Goal: Task Accomplishment & Management: Manage account settings

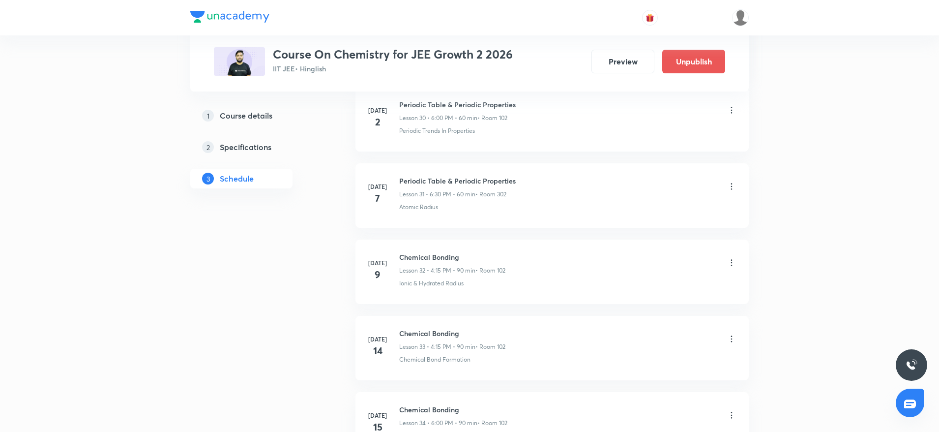
scroll to position [4776, 0]
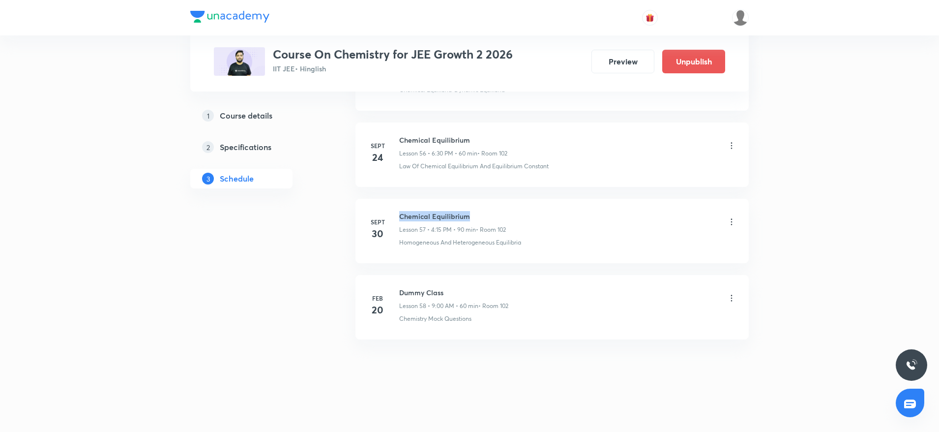
drag, startPoint x: 399, startPoint y: 209, endPoint x: 526, endPoint y: 207, distance: 126.4
click at [526, 207] on li "Sept 30 Chemical Equilibrium Lesson 57 • 4:15 PM • 90 min • Room 102 Homogeneou…" at bounding box center [551, 231] width 393 height 64
copy h6 "Chemical Equilibrium"
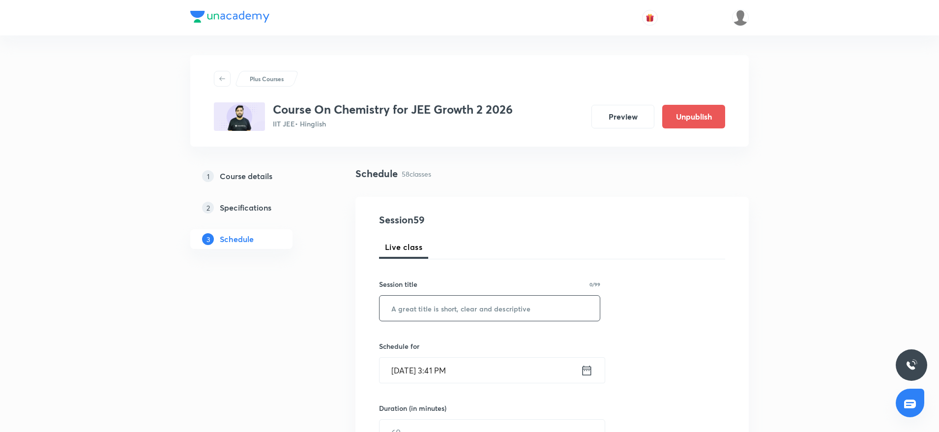
click at [397, 316] on input "text" at bounding box center [490, 307] width 220 height 25
paste input "Chemical Equilibrium"
type input "Chemical Equilibrium"
click at [440, 365] on input "Oct 6, 2025, 3:41 PM" at bounding box center [480, 369] width 201 height 25
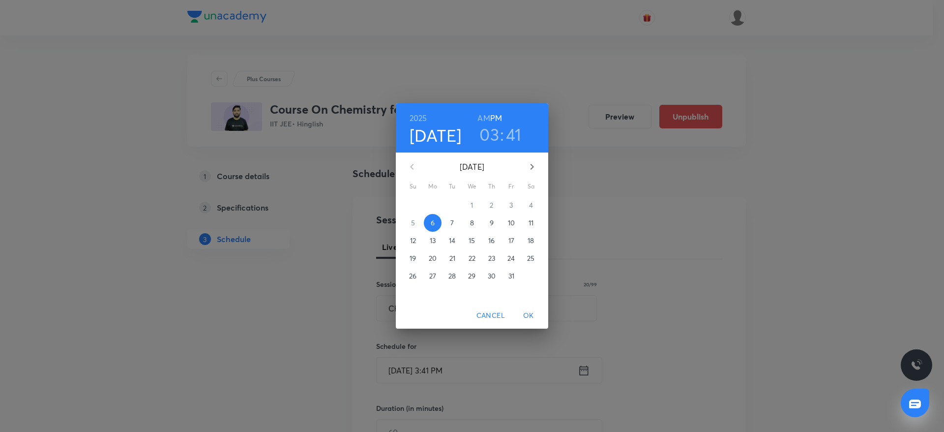
click at [477, 312] on span "Cancel" at bounding box center [490, 315] width 29 height 12
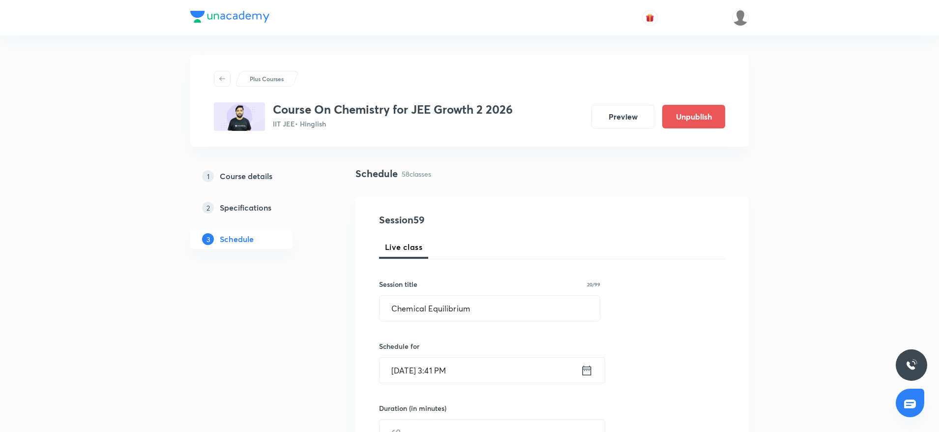
click at [440, 366] on input "Oct 6, 2025, 3:41 PM" at bounding box center [480, 369] width 201 height 25
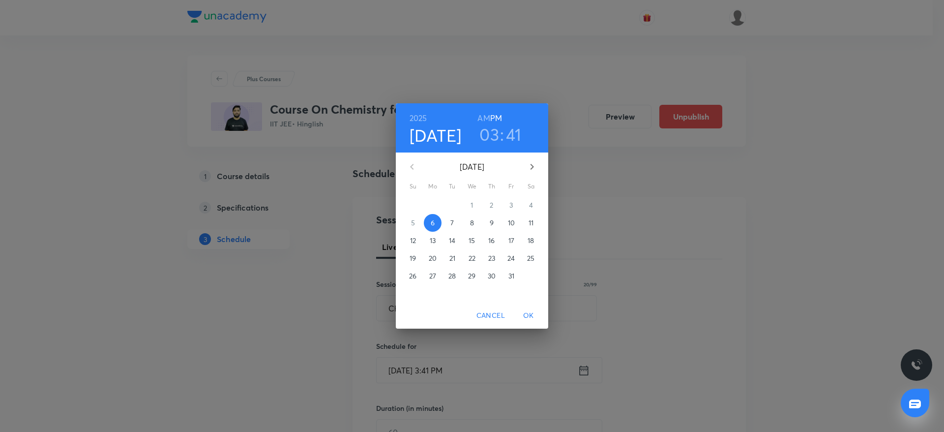
click at [500, 135] on h3 ":" at bounding box center [502, 134] width 4 height 21
click at [492, 132] on h3 "03" at bounding box center [489, 134] width 20 height 21
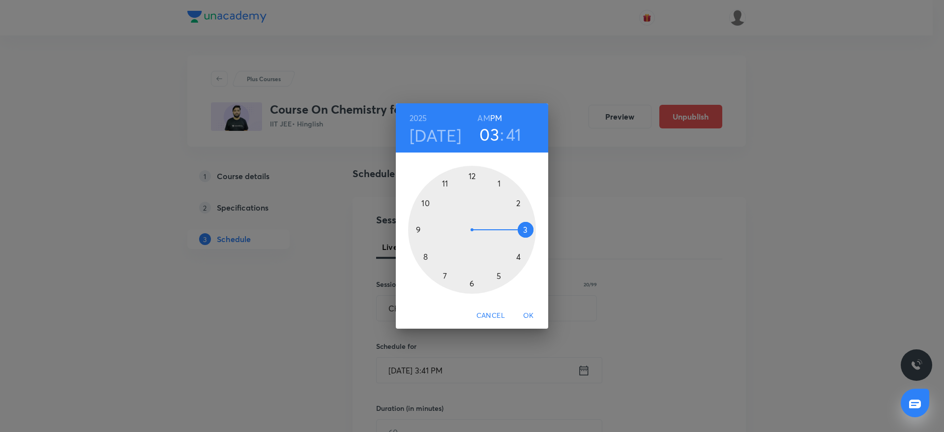
click at [522, 260] on div at bounding box center [472, 230] width 128 height 128
click at [531, 228] on div at bounding box center [472, 230] width 128 height 128
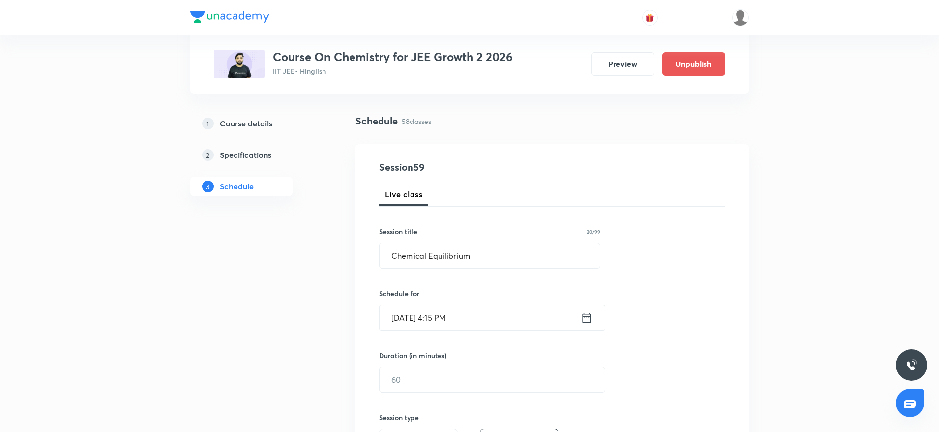
scroll to position [74, 0]
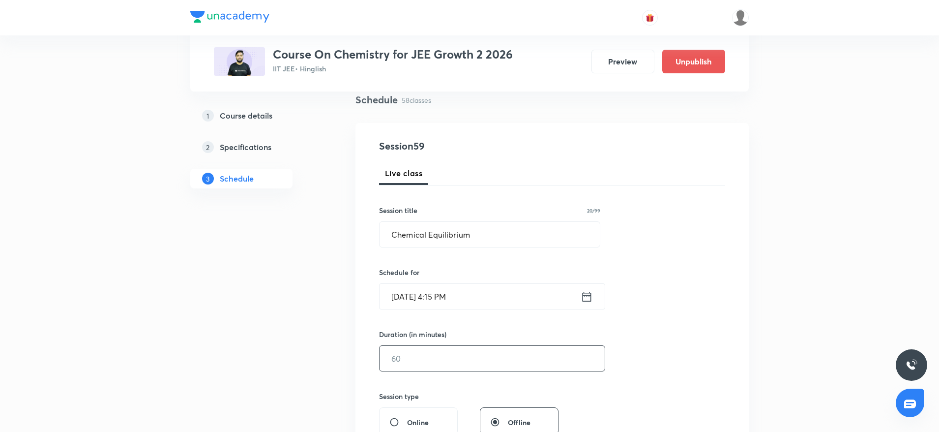
click at [447, 346] on input "text" at bounding box center [492, 358] width 225 height 25
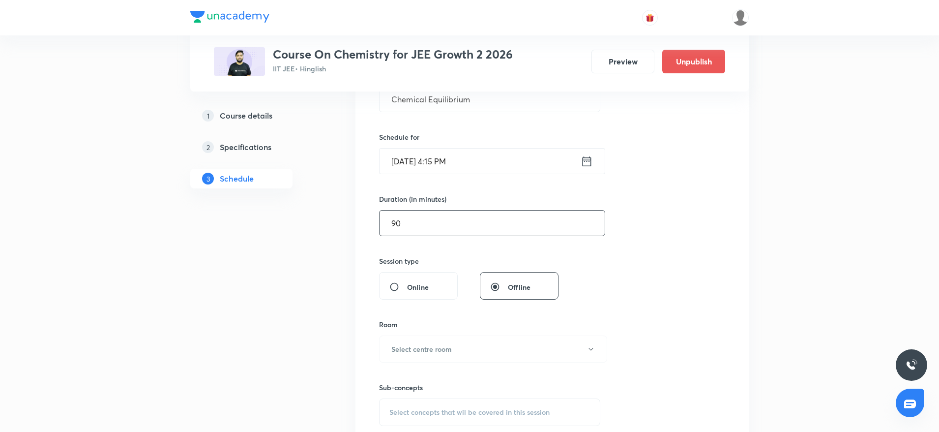
scroll to position [221, 0]
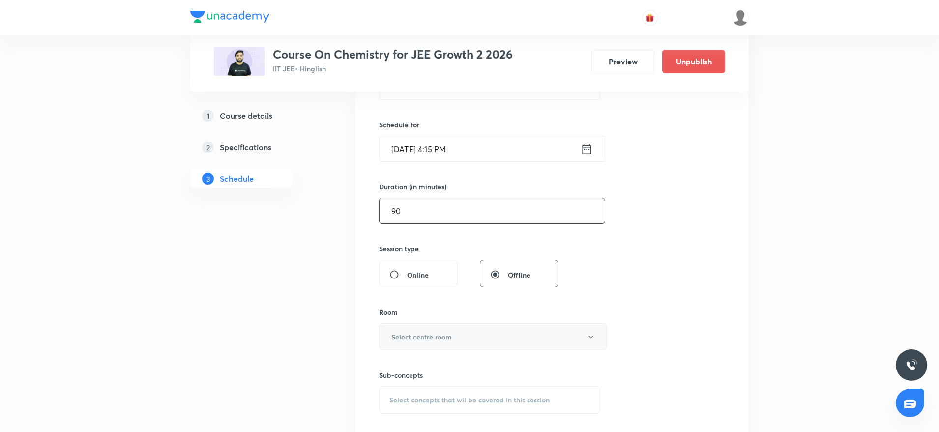
type input "90"
click at [452, 331] on button "Select centre room" at bounding box center [493, 336] width 228 height 27
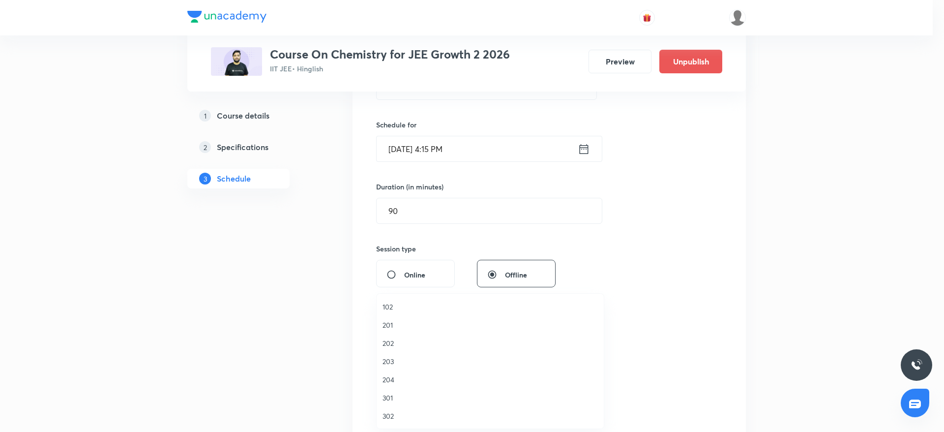
click at [398, 299] on li "102" at bounding box center [490, 306] width 227 height 18
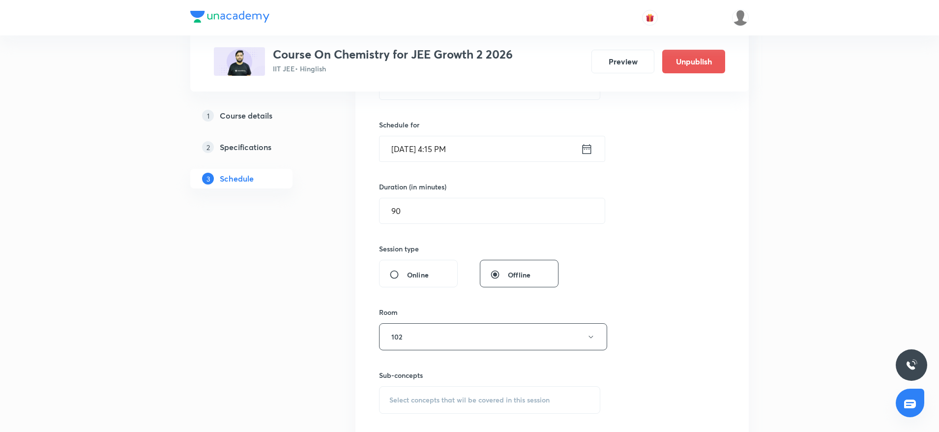
click at [675, 246] on div "Session 59 Live class Session title 20/99 Chemical Equilibrium ​ Schedule for O…" at bounding box center [552, 222] width 346 height 462
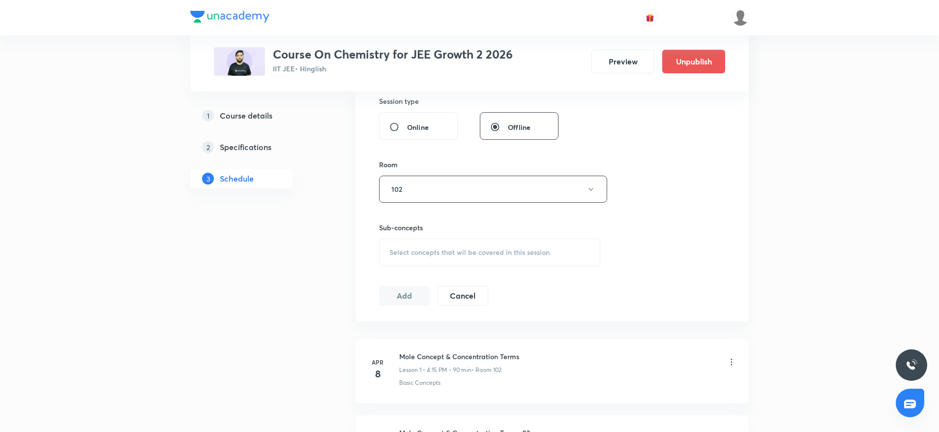
click at [492, 234] on div "Sub-concepts Select concepts that wil be covered in this session" at bounding box center [489, 244] width 221 height 44
click at [490, 253] on span "Select concepts that wil be covered in this session" at bounding box center [469, 252] width 160 height 8
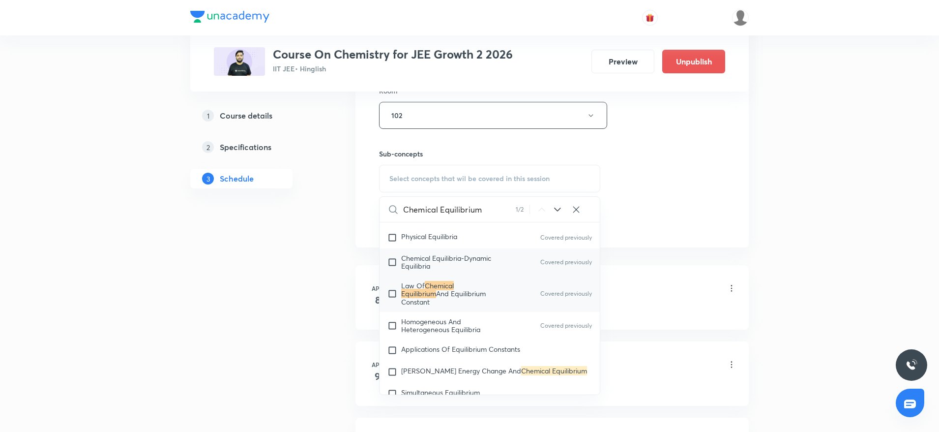
scroll to position [2216, 0]
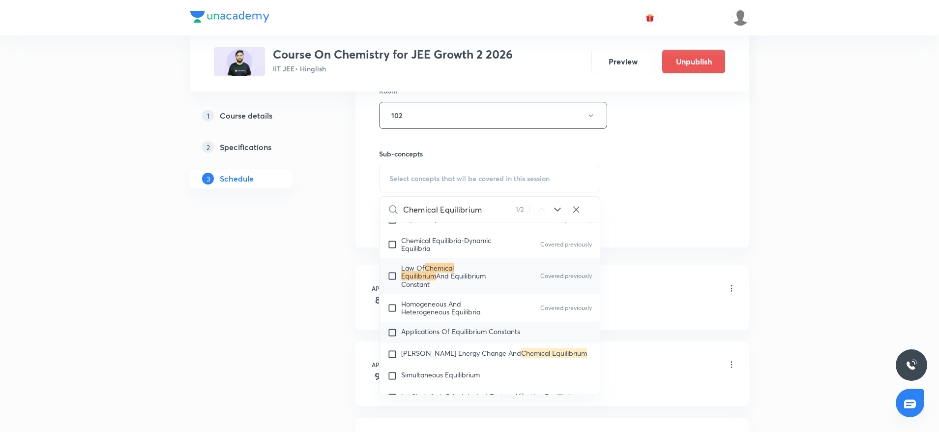
type input "Chemical Equilibrium"
click at [465, 330] on span "Applications Of Equilibrium Constants" at bounding box center [460, 330] width 119 height 9
checkbox input "true"
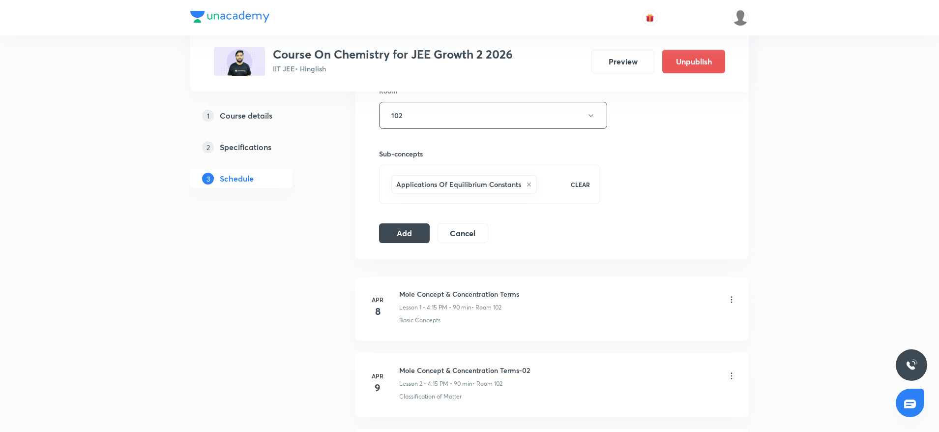
click at [373, 239] on div "Session 59 Live class Session title 20/99 Chemical Equilibrium ​ Schedule for O…" at bounding box center [551, 6] width 393 height 504
click at [387, 232] on button "Add" at bounding box center [404, 232] width 51 height 20
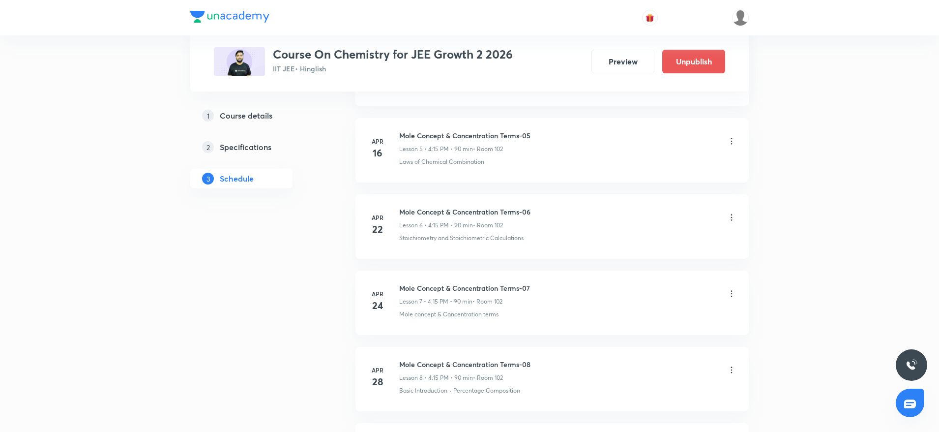
scroll to position [4401, 0]
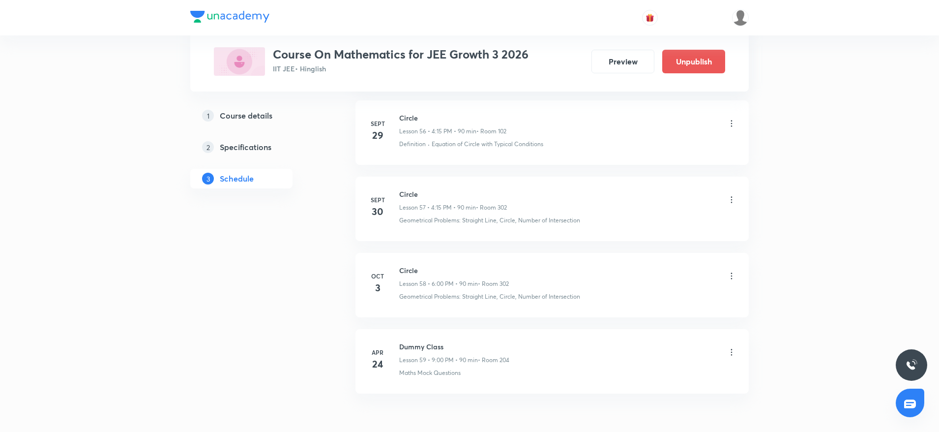
scroll to position [4853, 0]
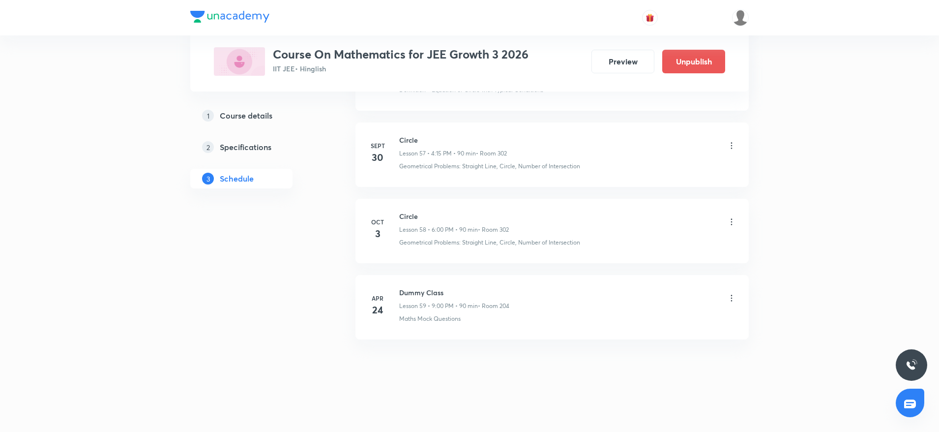
click at [401, 213] on h6 "Circle" at bounding box center [454, 216] width 110 height 10
copy h6 "Circle"
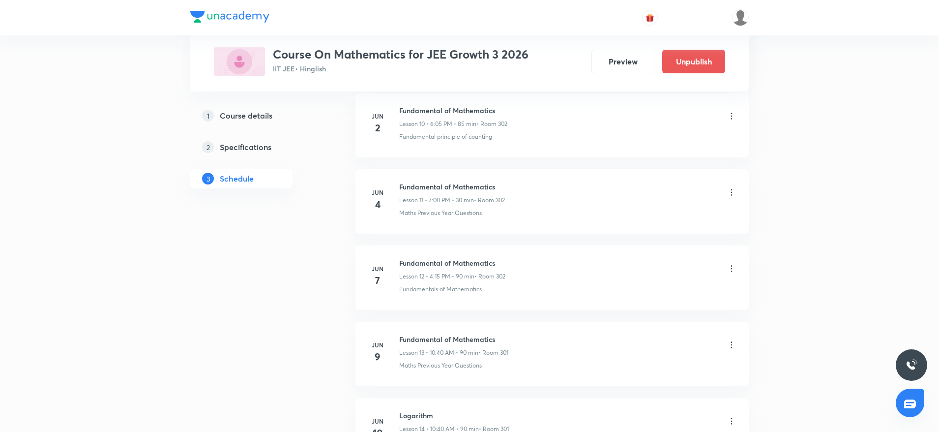
scroll to position [0, 0]
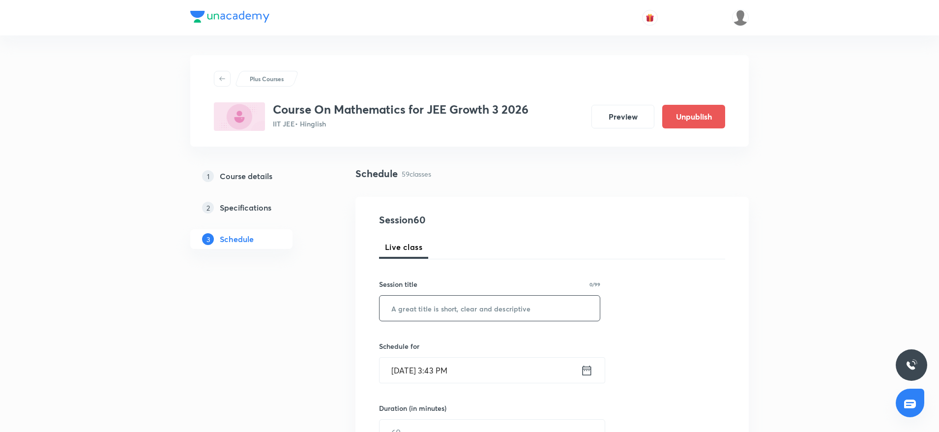
click at [448, 297] on input "text" at bounding box center [490, 307] width 220 height 25
paste input "Circle"
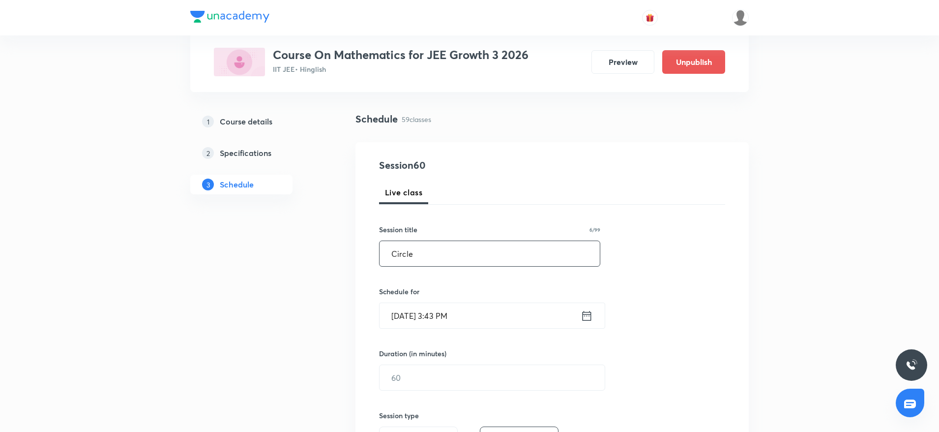
scroll to position [147, 0]
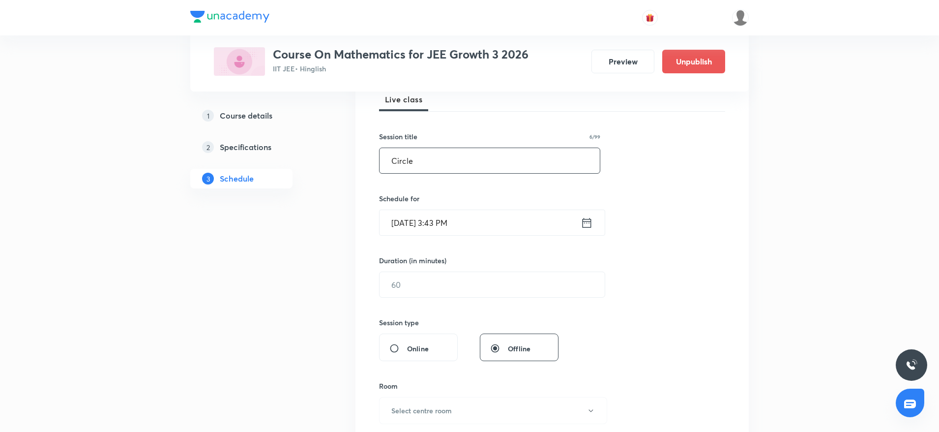
type input "Circle"
click at [437, 221] on input "Oct 6, 2025, 3:43 PM" at bounding box center [480, 222] width 201 height 25
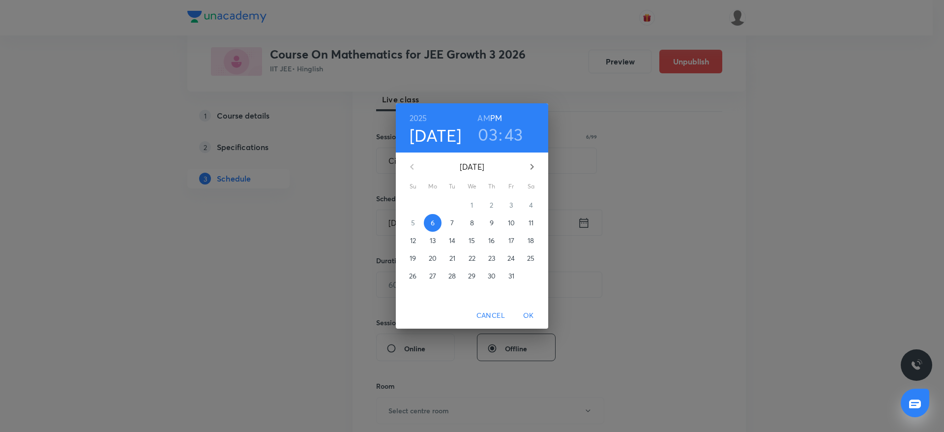
click at [490, 133] on h3 "03" at bounding box center [488, 134] width 20 height 21
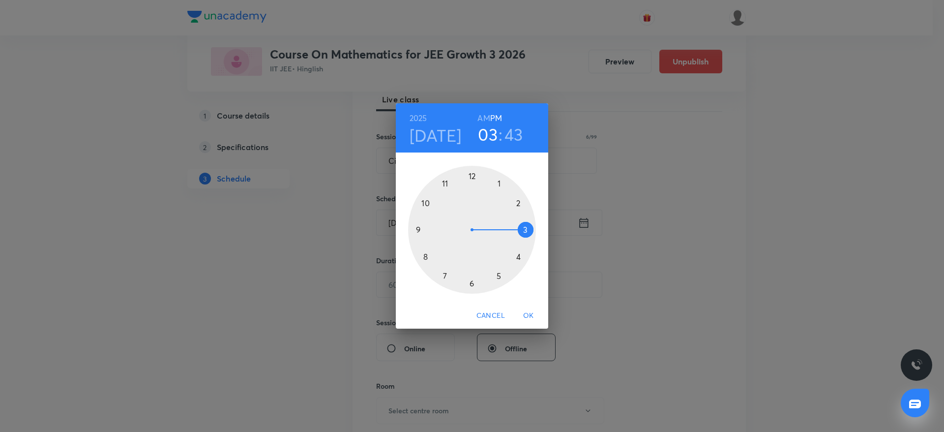
click at [525, 259] on div at bounding box center [472, 230] width 128 height 128
click at [532, 228] on div at bounding box center [472, 230] width 128 height 128
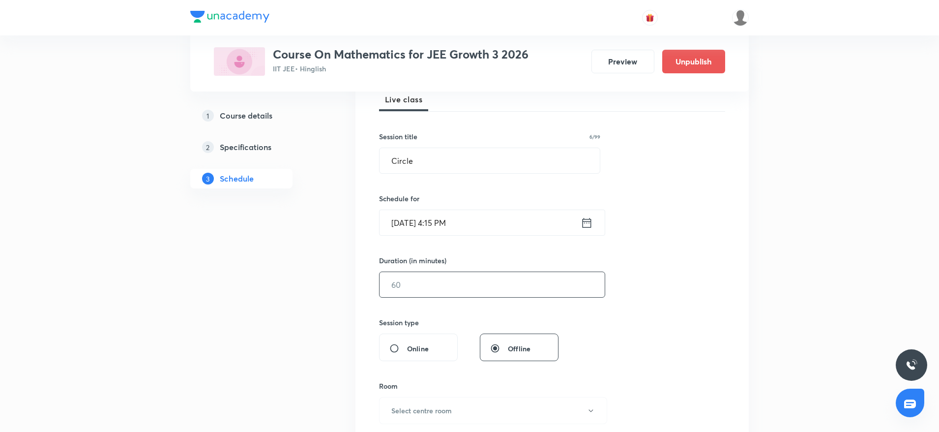
click at [464, 291] on input "text" at bounding box center [492, 284] width 225 height 25
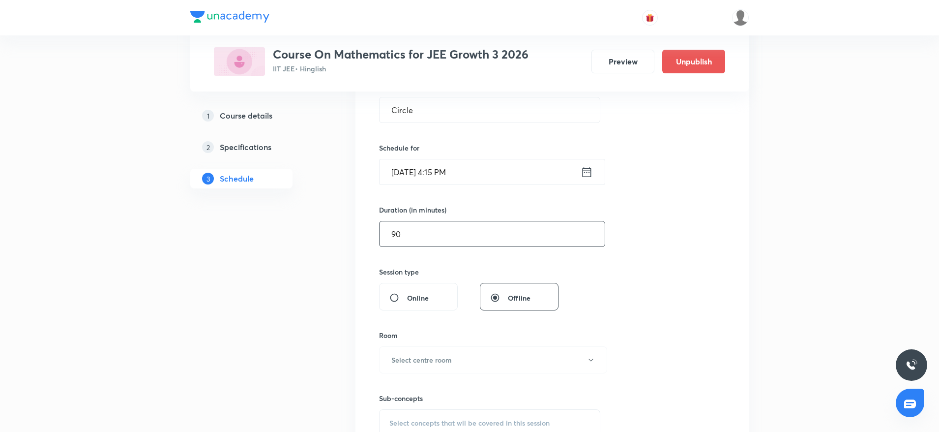
scroll to position [221, 0]
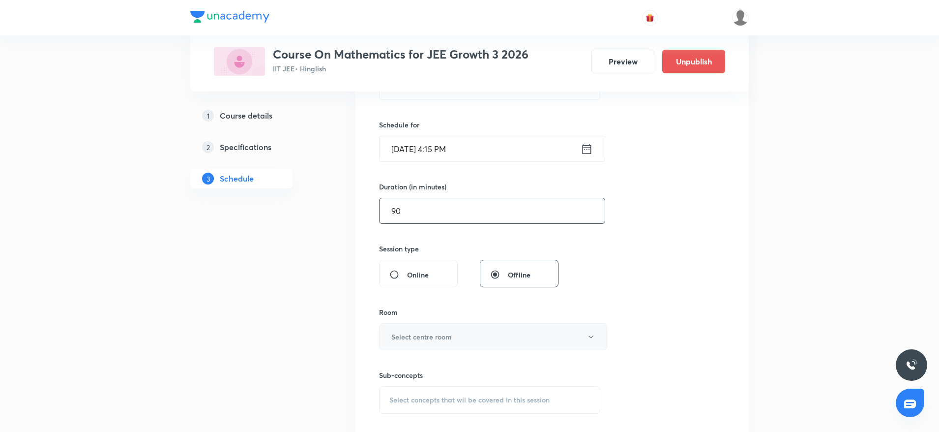
type input "90"
click at [425, 345] on button "Select centre room" at bounding box center [493, 336] width 228 height 27
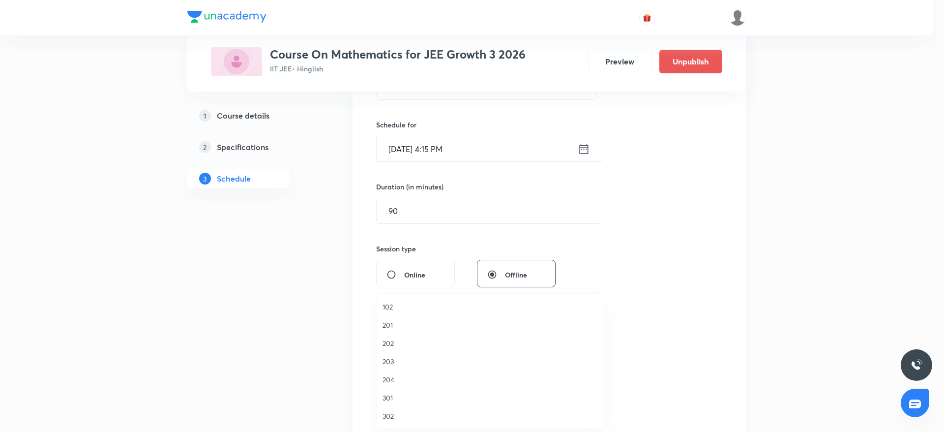
click at [389, 418] on span "302" at bounding box center [490, 416] width 215 height 10
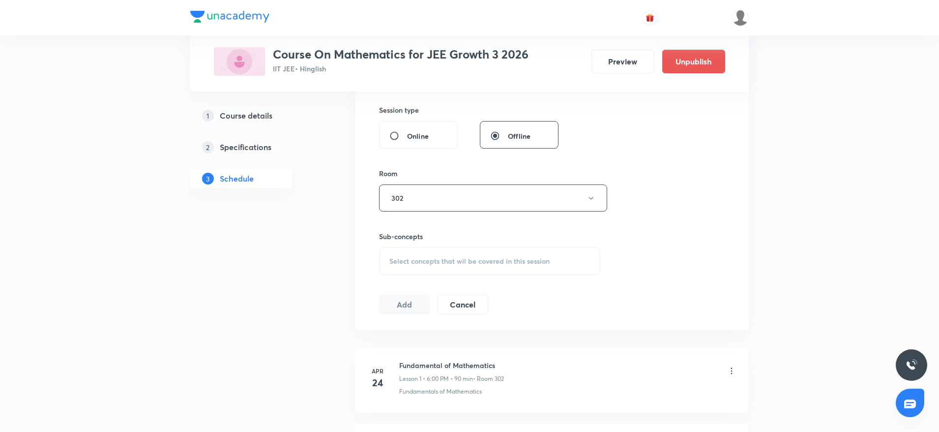
scroll to position [369, 0]
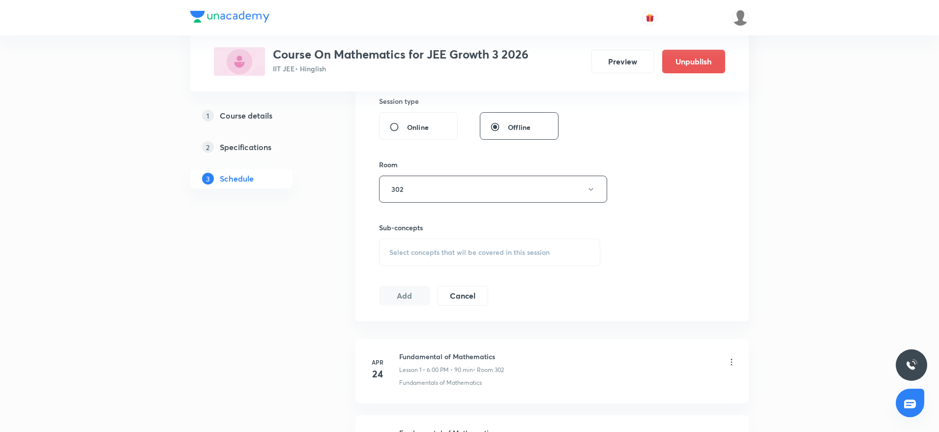
click at [496, 258] on div "Select concepts that wil be covered in this session" at bounding box center [489, 252] width 221 height 28
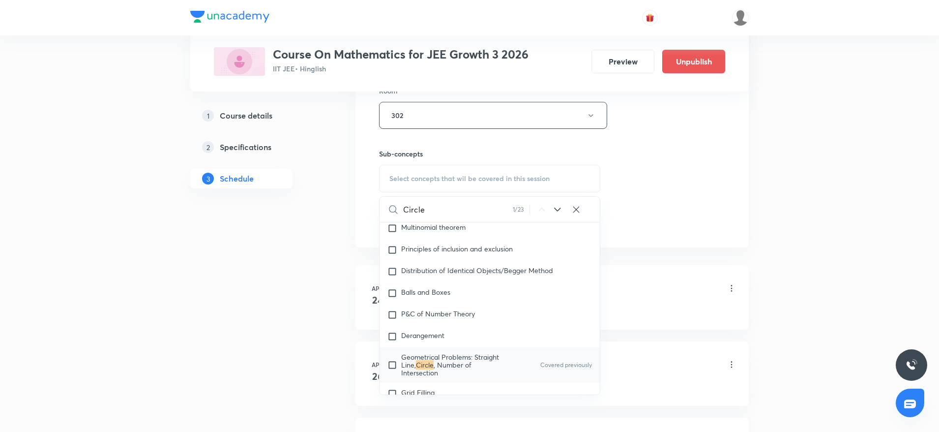
scroll to position [2081, 0]
type input "Circle"
click at [437, 362] on span ", Number of Intersection" at bounding box center [436, 365] width 70 height 17
checkbox input "true"
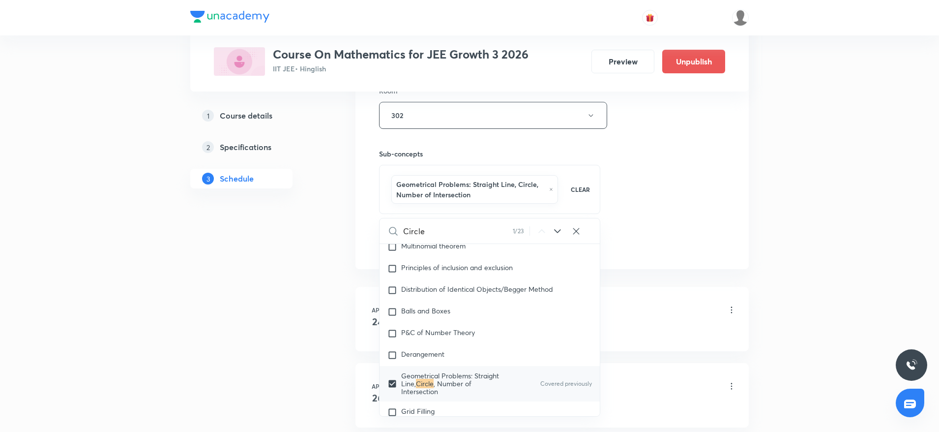
click at [628, 182] on div "Session 60 Live class Session title 6/99 Circle ​ Schedule for Oct 6, 2025, 4:1…" at bounding box center [552, 11] width 346 height 483
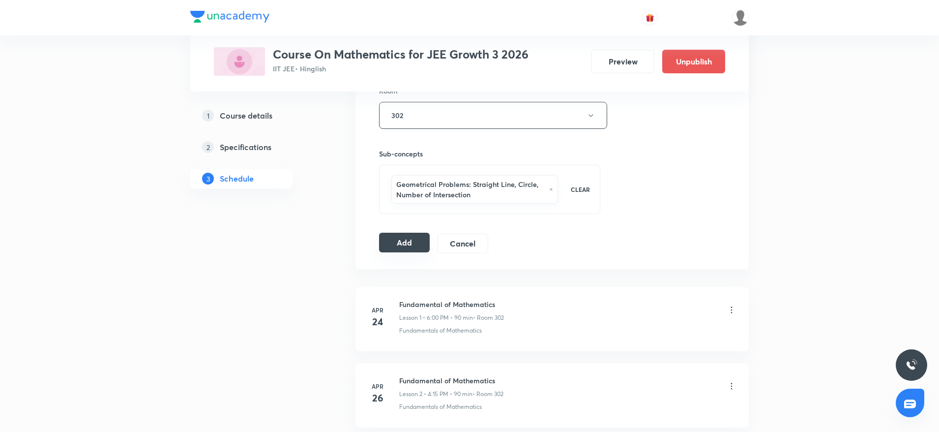
click at [396, 245] on button "Add" at bounding box center [404, 243] width 51 height 20
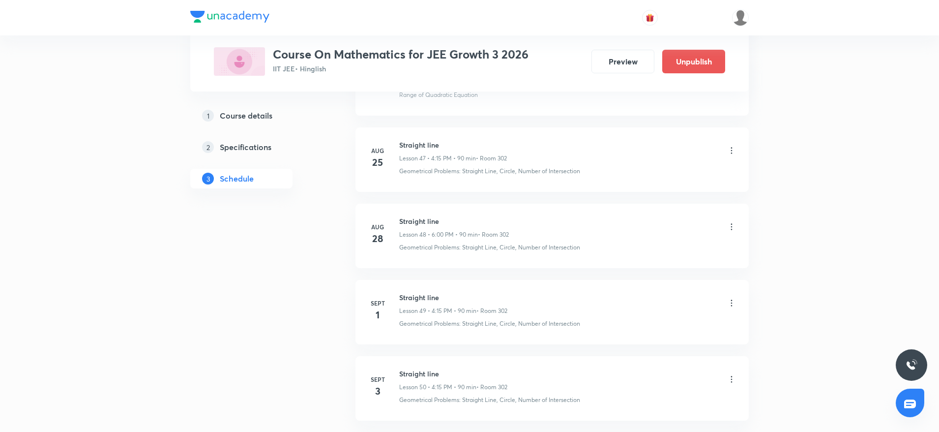
scroll to position [4874, 0]
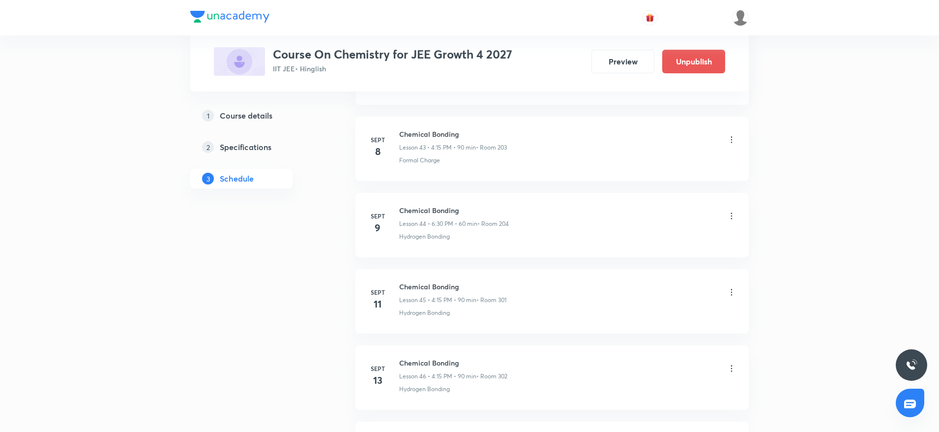
scroll to position [4776, 0]
drag, startPoint x: 400, startPoint y: 208, endPoint x: 542, endPoint y: 206, distance: 142.6
click at [542, 206] on li "Oct 4 Thermodynamics-1 Lesson 57 • 4:15 PM • 90 min • Room 204 Thermodynamics-1" at bounding box center [551, 231] width 393 height 64
copy h6 "Thermodynamics-1"
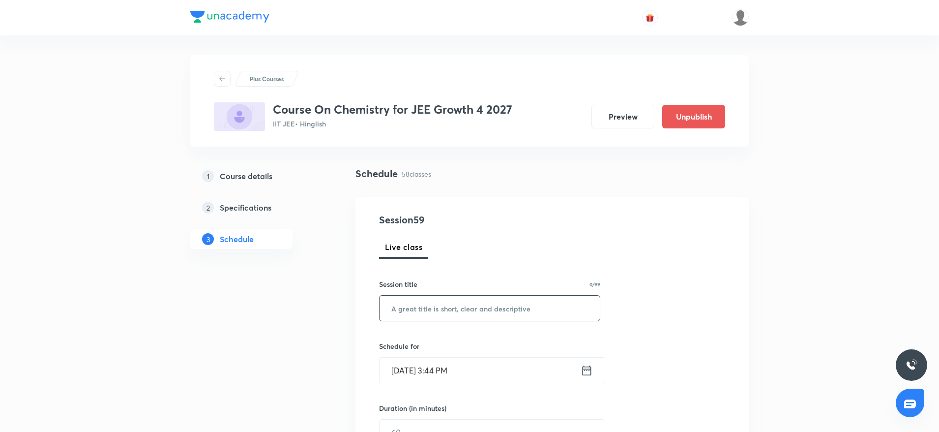
click at [436, 304] on input "text" at bounding box center [490, 307] width 220 height 25
paste input "Thermodynamics-1"
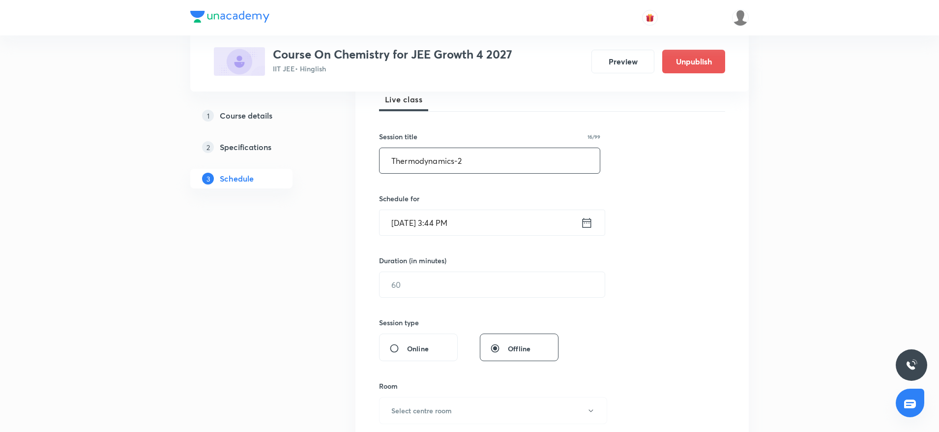
type input "Thermodynamics-2"
click at [438, 223] on input "Oct 6, 2025, 3:44 PM" at bounding box center [480, 222] width 201 height 25
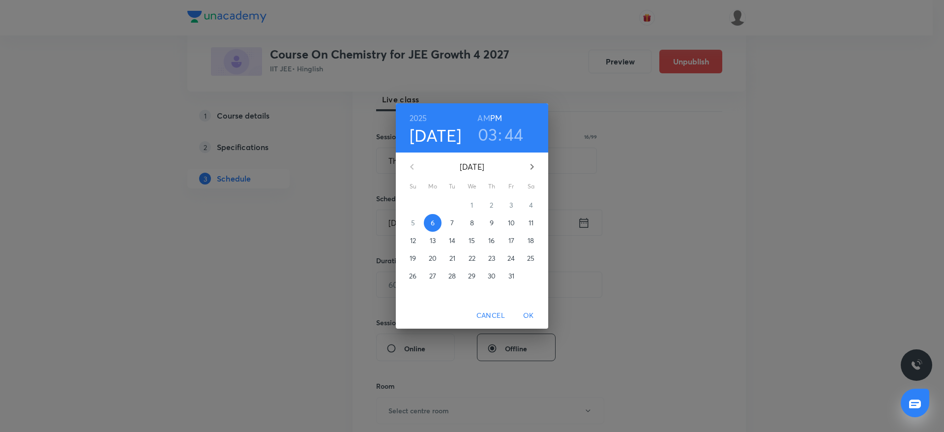
click at [495, 127] on h3 "03" at bounding box center [488, 134] width 20 height 21
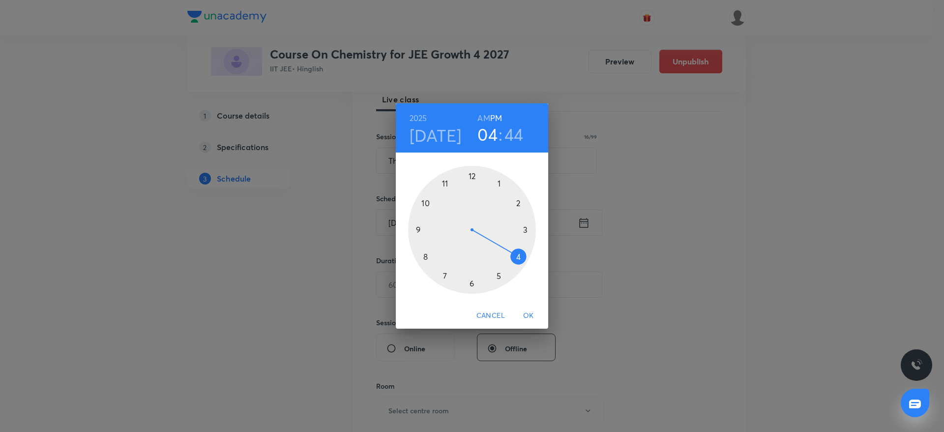
click at [525, 256] on div at bounding box center [472, 230] width 128 height 128
click at [533, 229] on div at bounding box center [472, 230] width 128 height 128
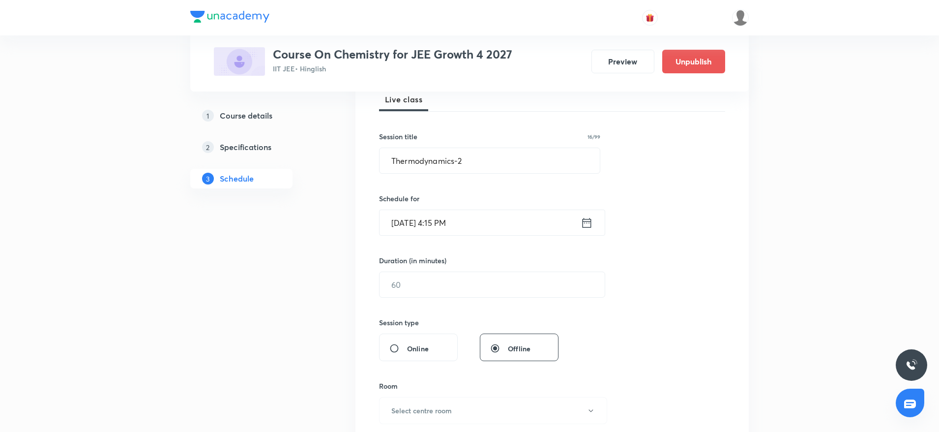
click at [455, 266] on div "Duration (in minutes) ​" at bounding box center [468, 276] width 179 height 42
click at [450, 281] on input "text" at bounding box center [492, 284] width 225 height 25
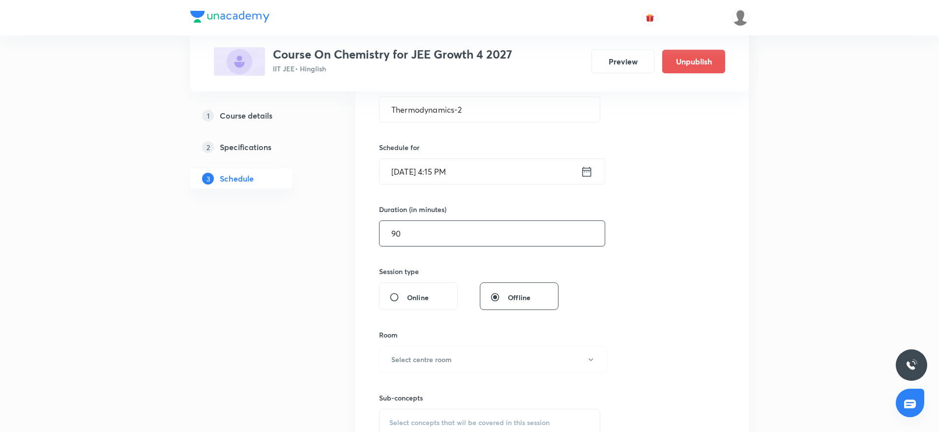
scroll to position [221, 0]
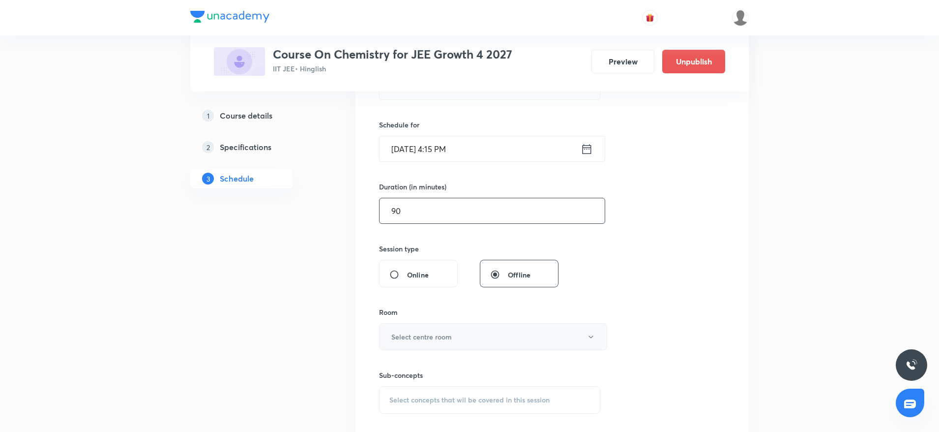
type input "90"
click at [449, 333] on h6 "Select centre room" at bounding box center [421, 336] width 60 height 10
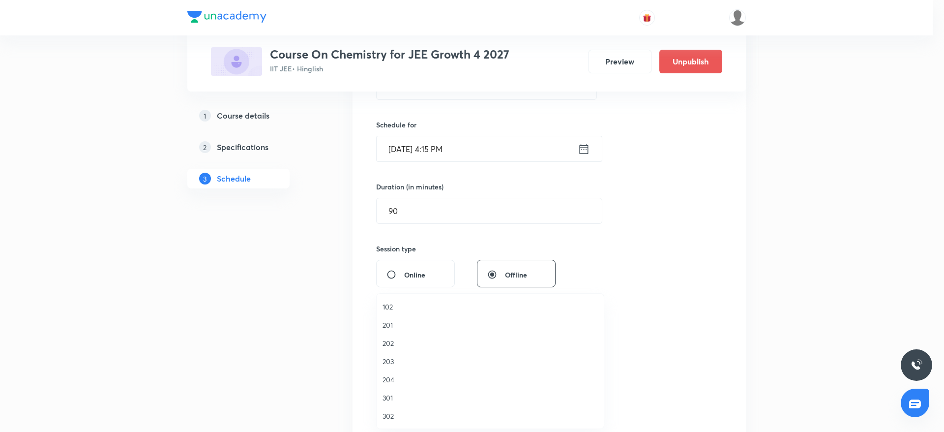
click at [393, 361] on span "203" at bounding box center [490, 361] width 215 height 10
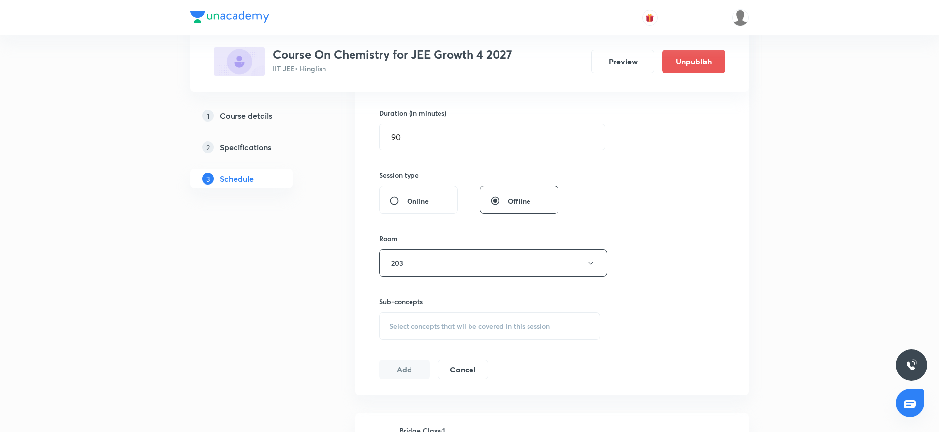
click at [477, 328] on span "Select concepts that wil be covered in this session" at bounding box center [469, 326] width 160 height 8
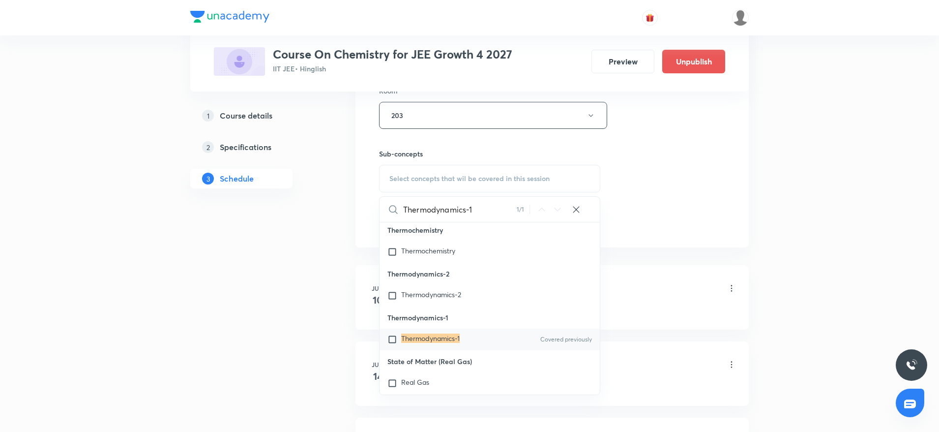
scroll to position [5360, 0]
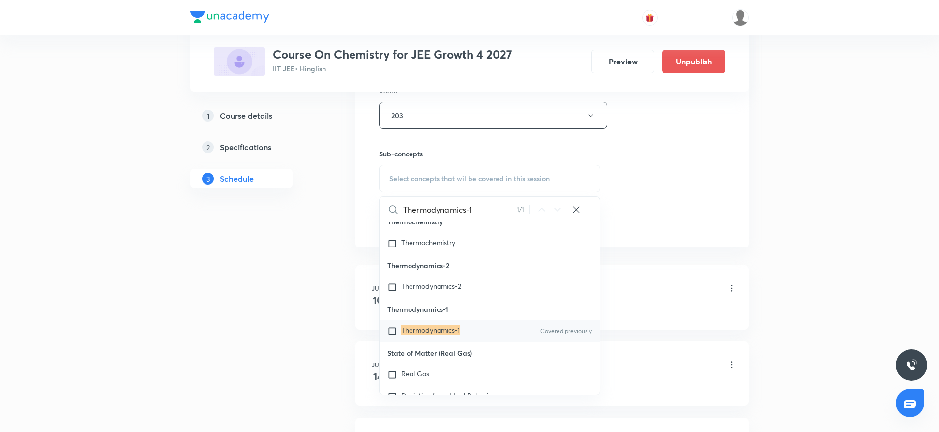
type input "Thermodynamics-1"
click at [432, 334] on mark "Thermodynamics-1" at bounding box center [430, 329] width 59 height 9
checkbox input "true"
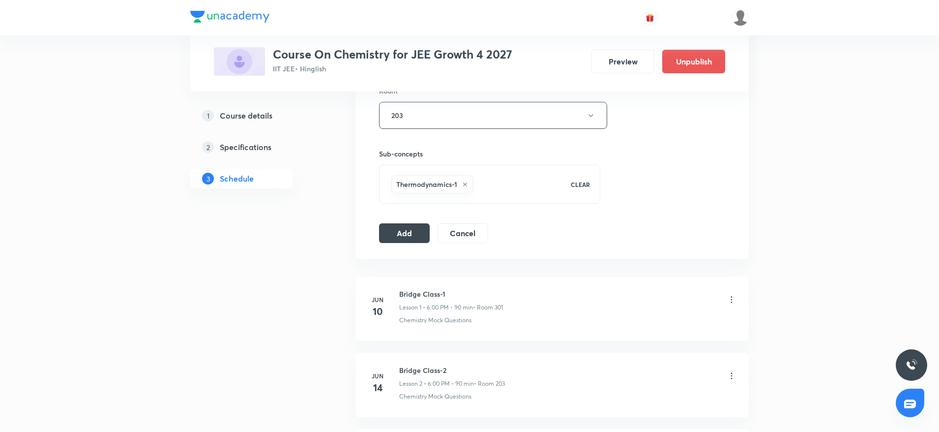
click at [404, 221] on div "Session 59 Live class Session title 16/99 Thermodynamics-2 ​ Schedule for Oct 6…" at bounding box center [552, 6] width 346 height 473
click at [412, 248] on div "Session 59 Live class Session title 16/99 Thermodynamics-2 ​ Schedule for Oct 6…" at bounding box center [551, 6] width 393 height 504
click at [412, 230] on button "Add" at bounding box center [404, 232] width 51 height 20
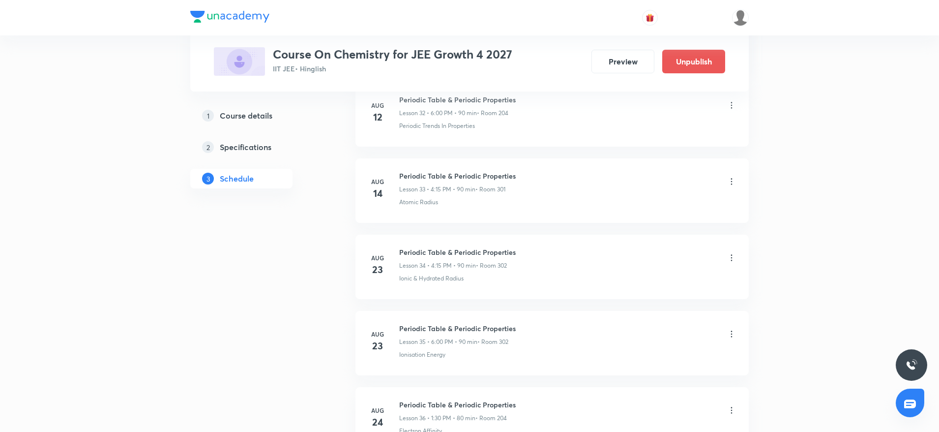
scroll to position [4401, 0]
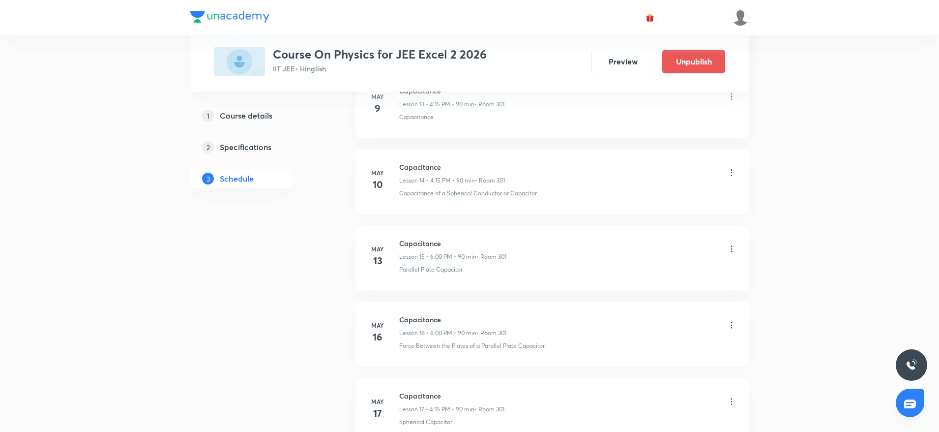
scroll to position [5005, 0]
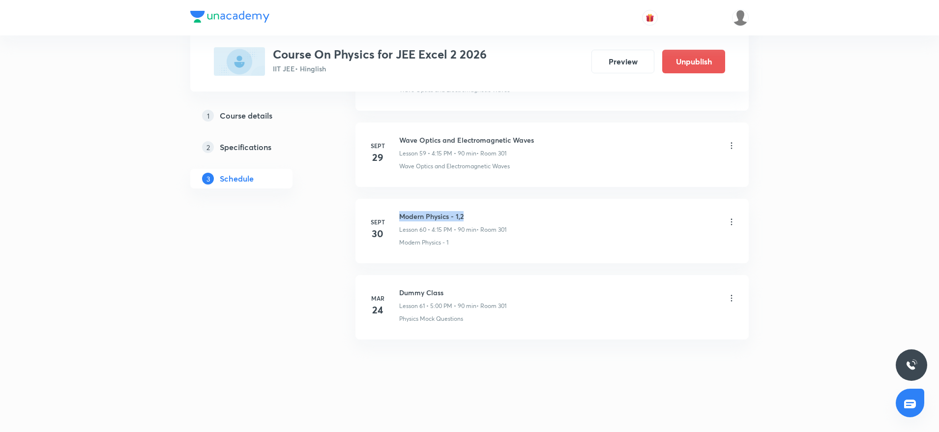
drag, startPoint x: 399, startPoint y: 212, endPoint x: 550, endPoint y: 212, distance: 150.4
click at [550, 212] on div "Modern Physics - 1,2 Lesson 60 • 4:15 PM • 90 min • Room 301" at bounding box center [567, 222] width 337 height 23
copy h6 "Modern Physics - 1,2"
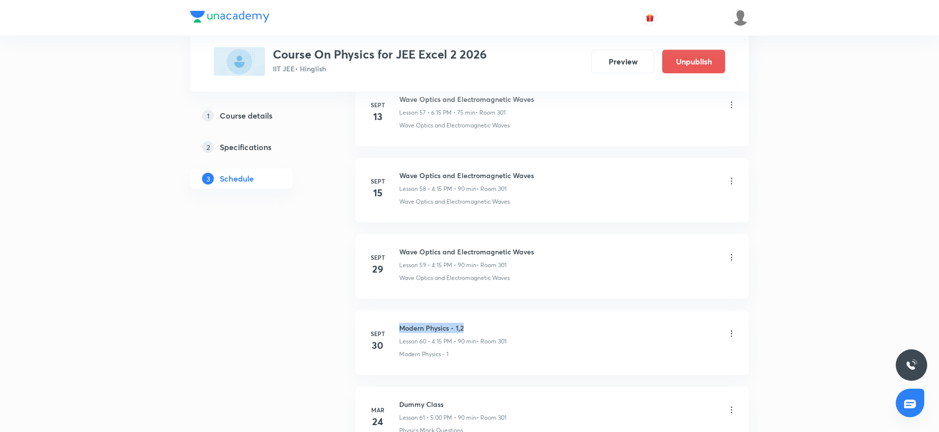
scroll to position [0, 0]
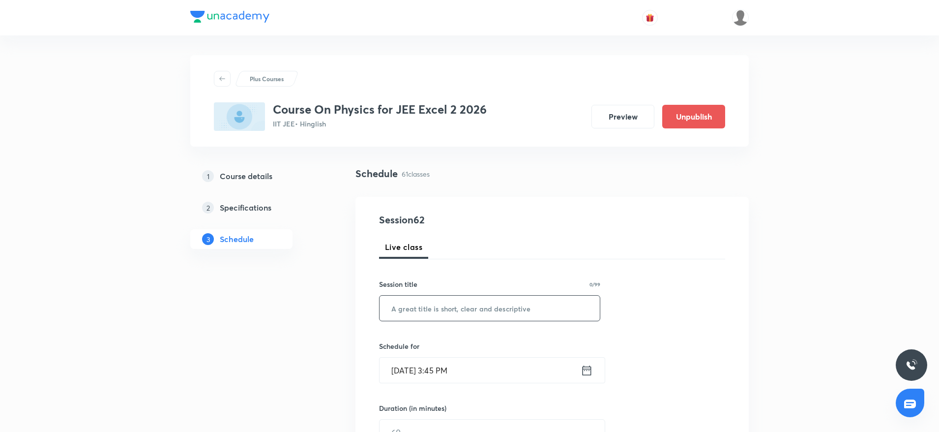
click at [486, 305] on input "text" at bounding box center [490, 307] width 220 height 25
paste input "Modern Physics - 1,2"
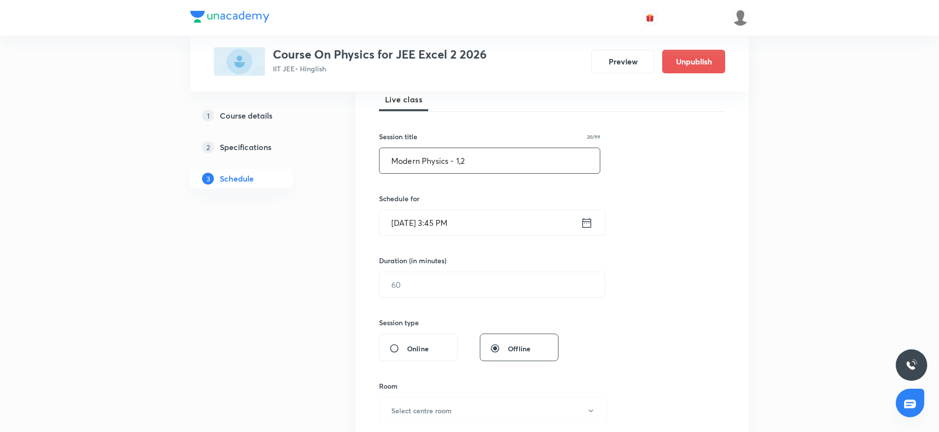
type input "Modern Physics - 1,2"
click at [434, 217] on input "[DATE] 3:45 PM" at bounding box center [480, 222] width 201 height 25
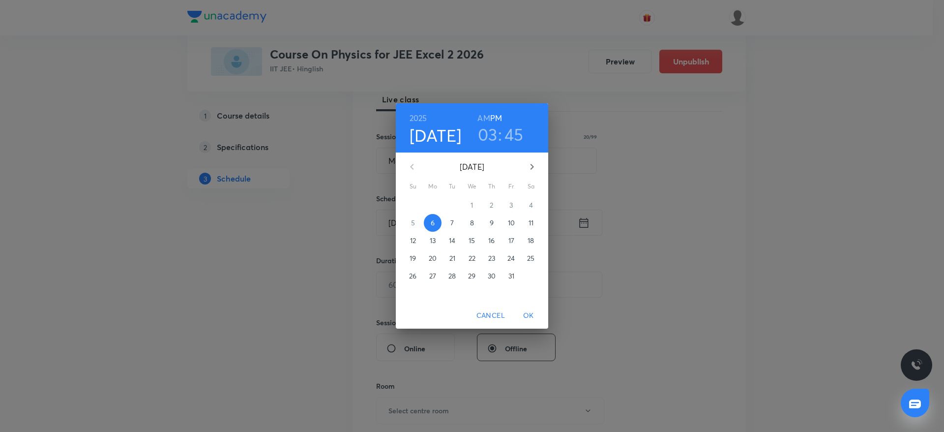
click at [493, 137] on h3 "03" at bounding box center [488, 134] width 20 height 21
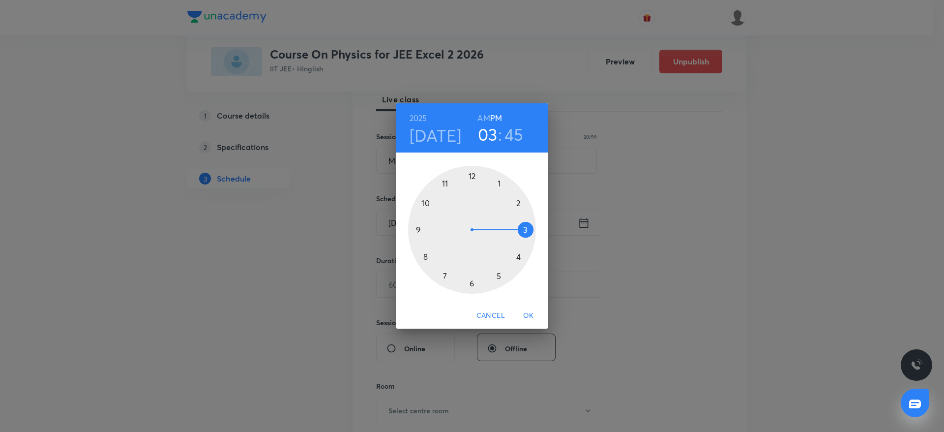
click at [523, 256] on div at bounding box center [472, 230] width 128 height 128
click at [531, 230] on div at bounding box center [472, 230] width 128 height 128
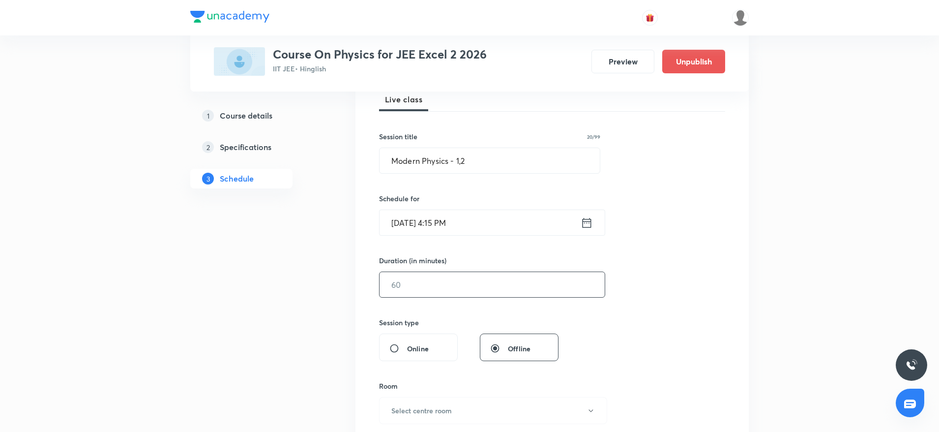
click at [449, 279] on input "text" at bounding box center [492, 284] width 225 height 25
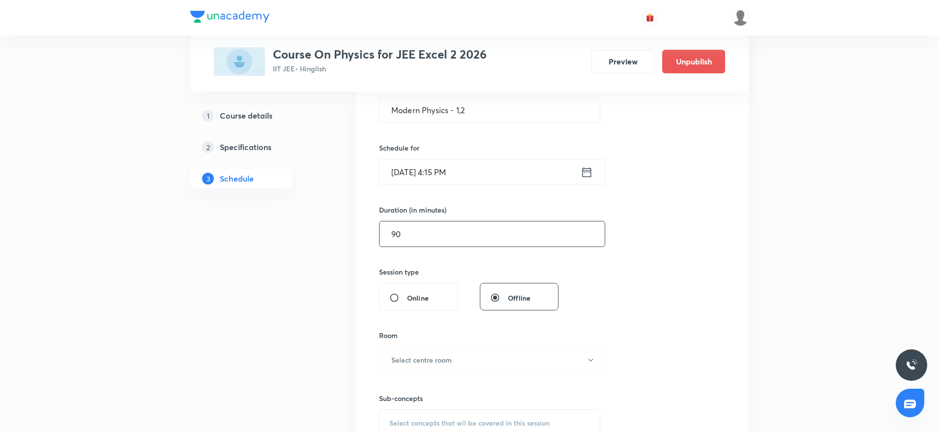
scroll to position [221, 0]
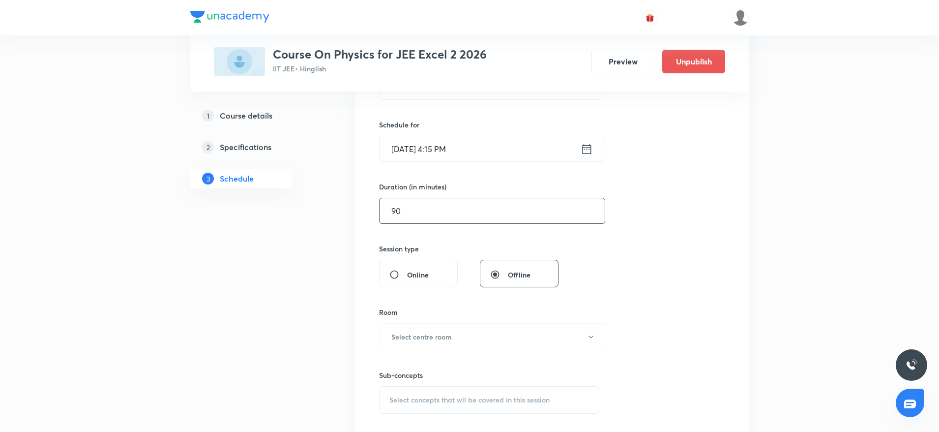
type input "90"
click at [424, 346] on button "Select centre room" at bounding box center [493, 336] width 228 height 27
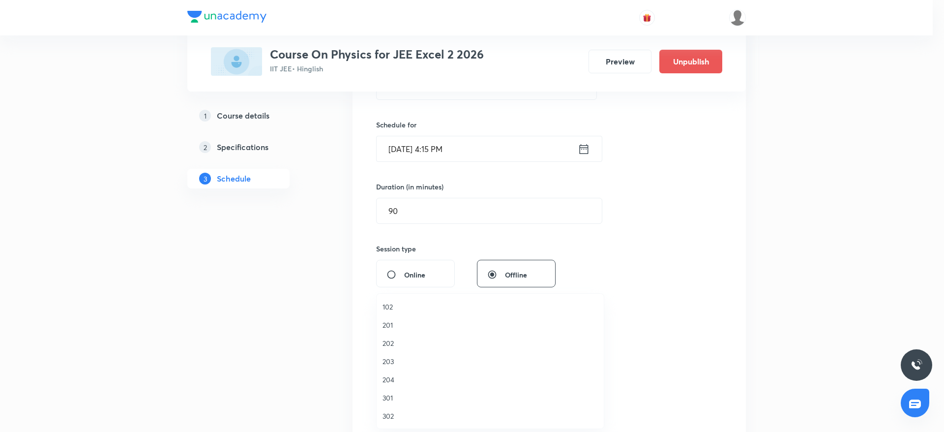
click at [397, 398] on span "301" at bounding box center [490, 397] width 215 height 10
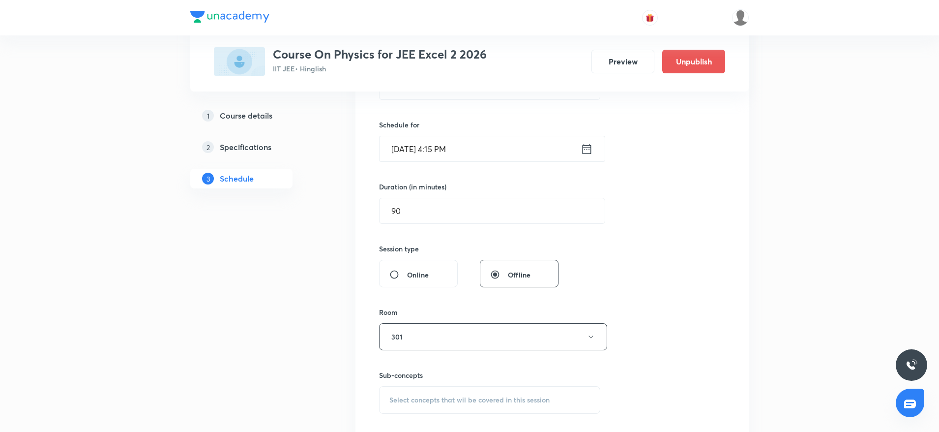
scroll to position [369, 0]
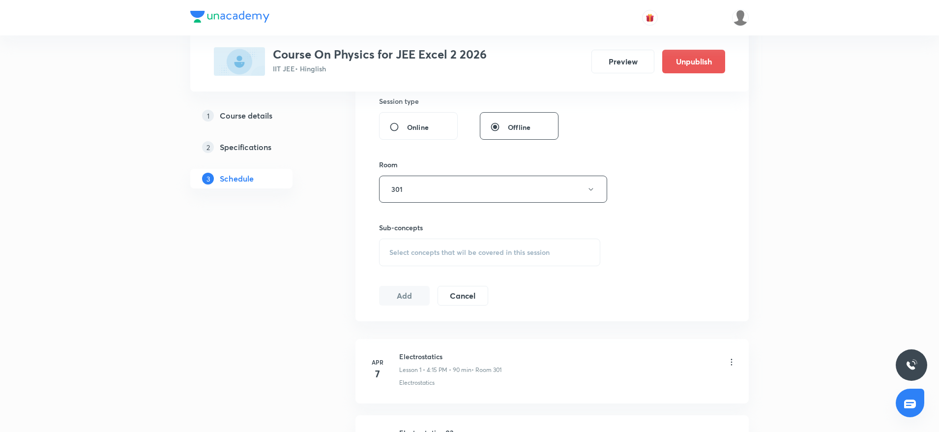
click at [488, 260] on div "Select concepts that wil be covered in this session" at bounding box center [489, 252] width 221 height 28
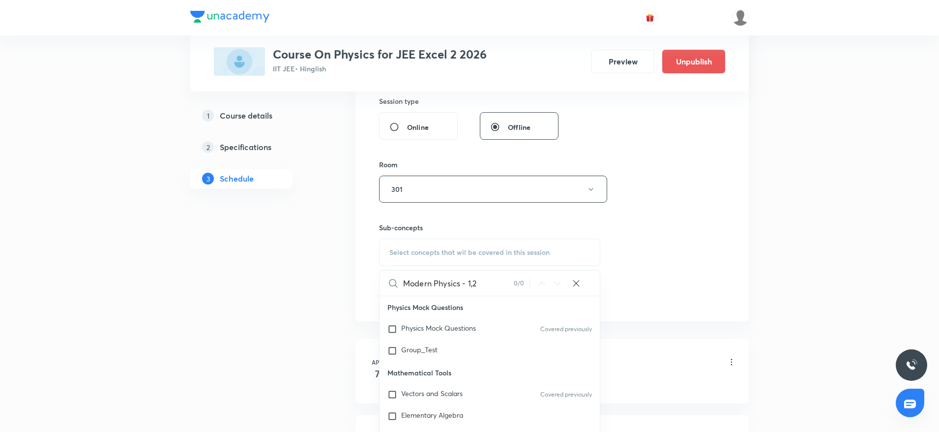
drag, startPoint x: 466, startPoint y: 280, endPoint x: 506, endPoint y: 280, distance: 39.8
click at [506, 280] on input "Modern Physics - 1,2" at bounding box center [458, 282] width 111 height 25
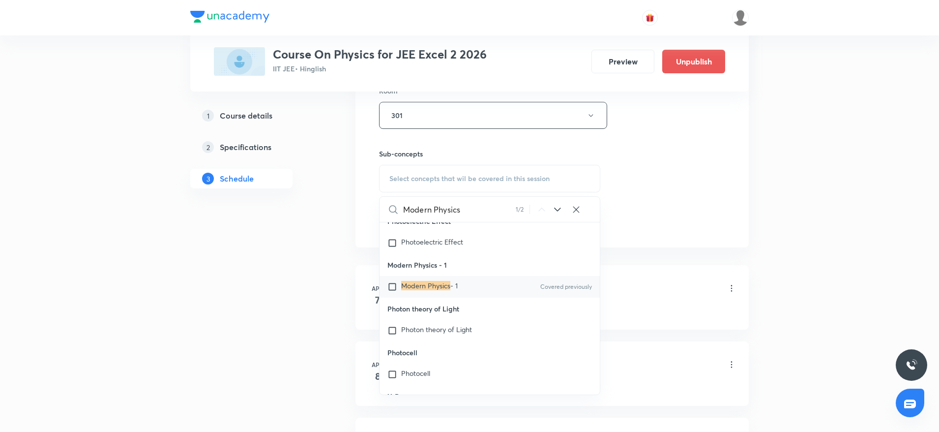
scroll to position [26728, 0]
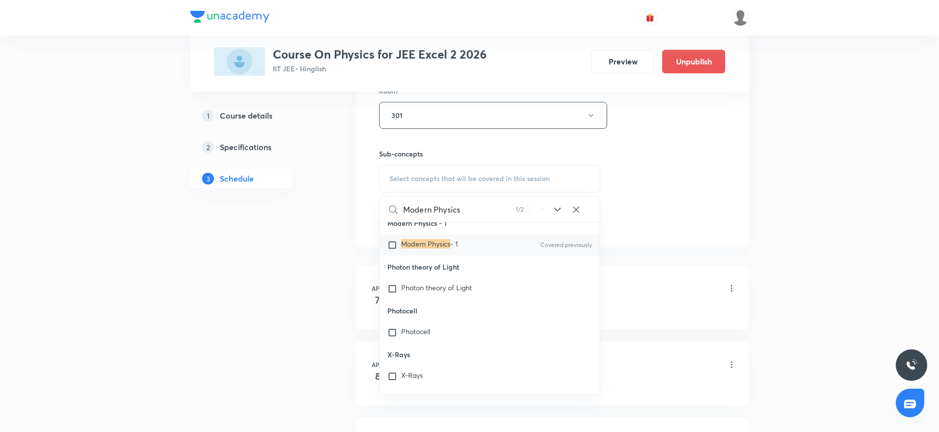
type input "Modern Physics"
click at [429, 248] on mark "Modern Physics" at bounding box center [425, 243] width 49 height 9
checkbox input "true"
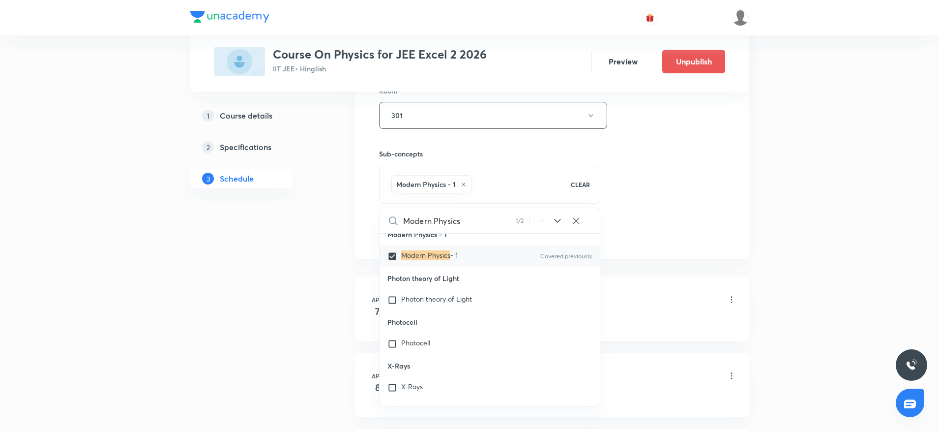
click at [695, 145] on div "Session 62 Live class Session title 20/99 Modern Physics - 1,2 ​ Schedule for O…" at bounding box center [552, 6] width 346 height 473
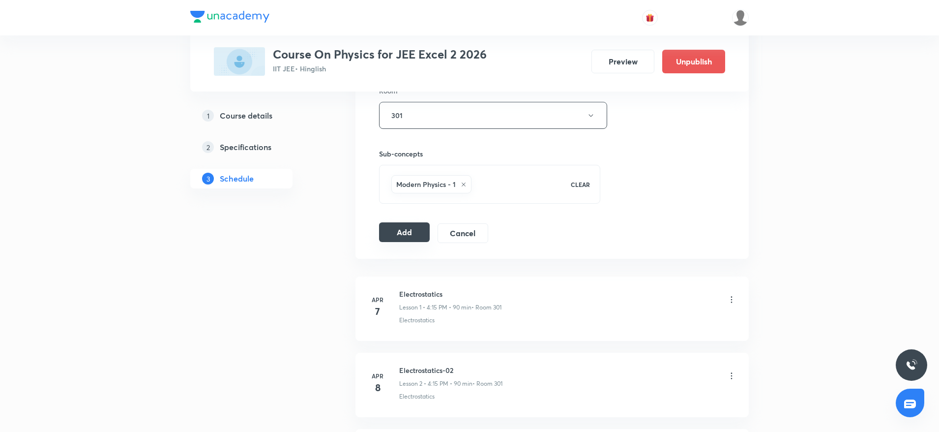
click at [417, 225] on button "Add" at bounding box center [404, 232] width 51 height 20
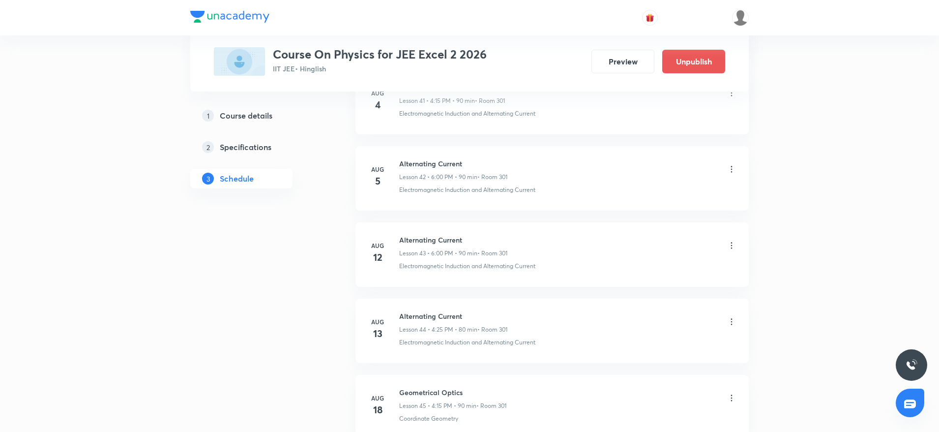
scroll to position [4629, 0]
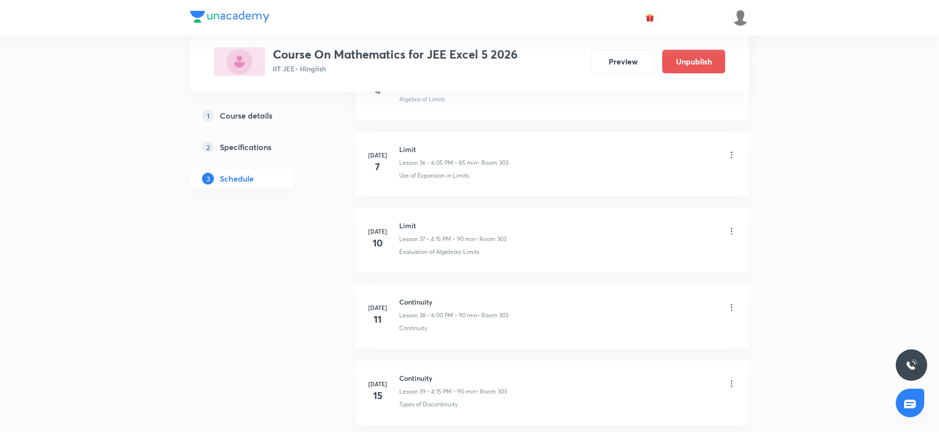
scroll to position [5691, 0]
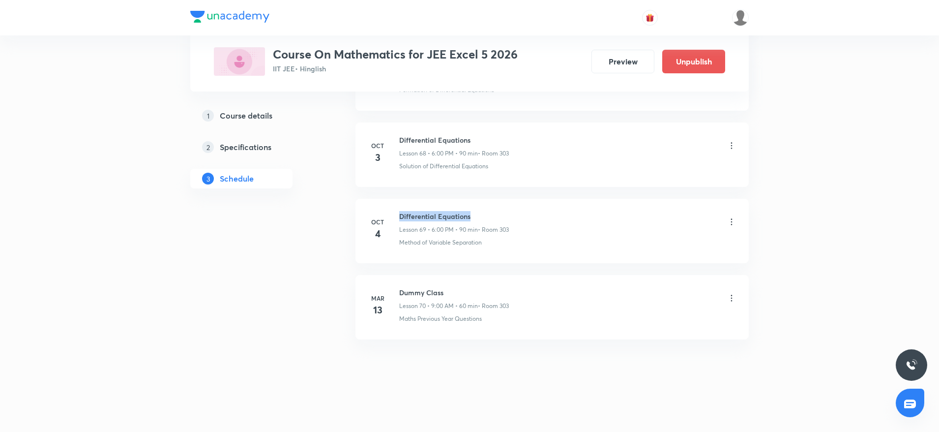
drag, startPoint x: 422, startPoint y: 213, endPoint x: 503, endPoint y: 212, distance: 81.1
click at [503, 212] on h6 "Differential Equations" at bounding box center [454, 216] width 110 height 10
copy h6 "Differential Equations"
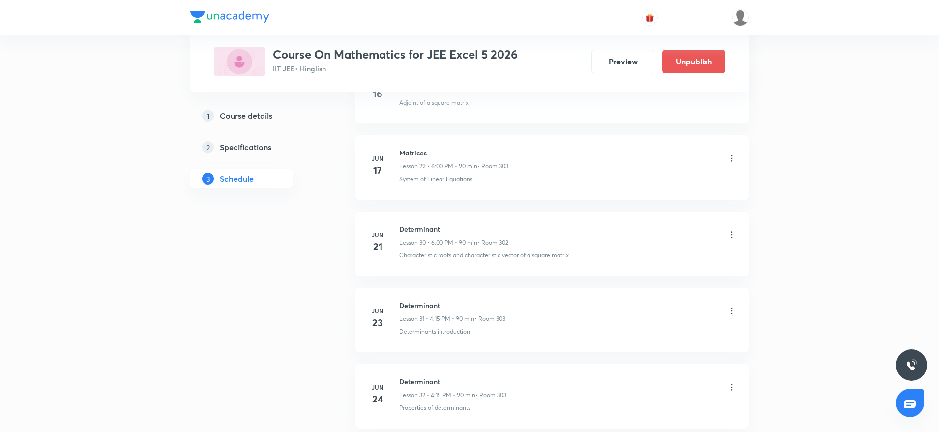
scroll to position [0, 0]
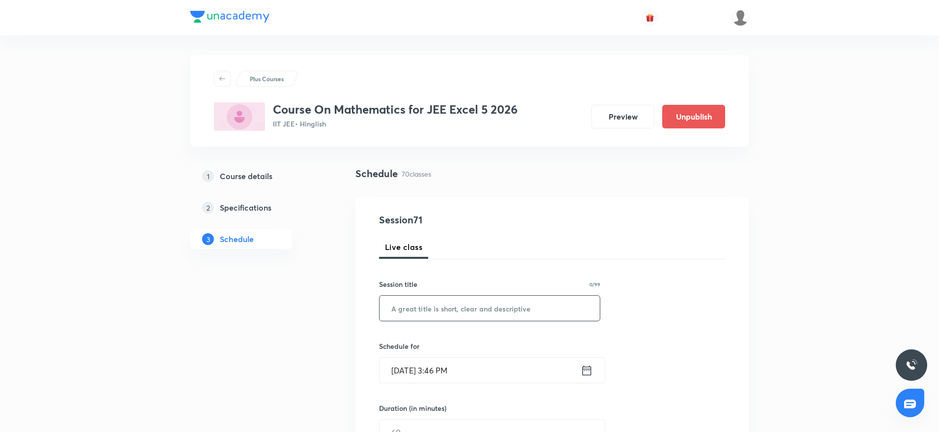
click at [412, 314] on input "text" at bounding box center [490, 307] width 220 height 25
paste input "Differential Equations"
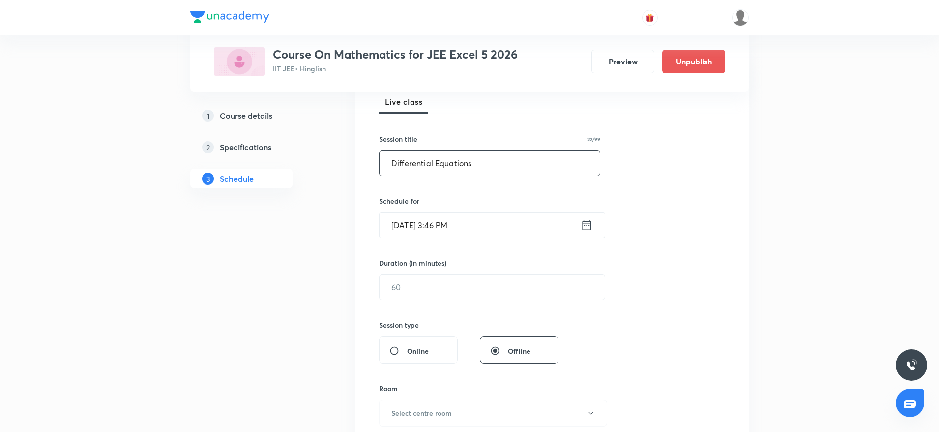
scroll to position [147, 0]
type input "Differential Equations"
click at [434, 225] on input "Oct 6, 2025, 3:46 PM" at bounding box center [480, 222] width 201 height 25
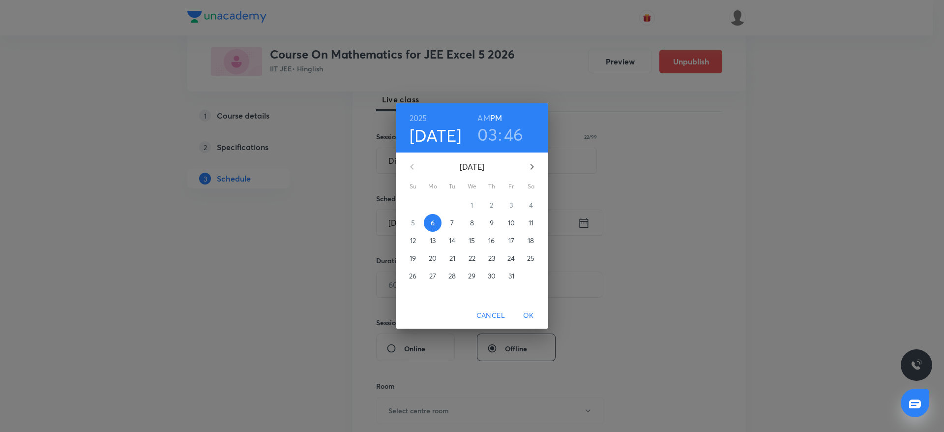
click at [494, 128] on h3 "03" at bounding box center [487, 134] width 20 height 21
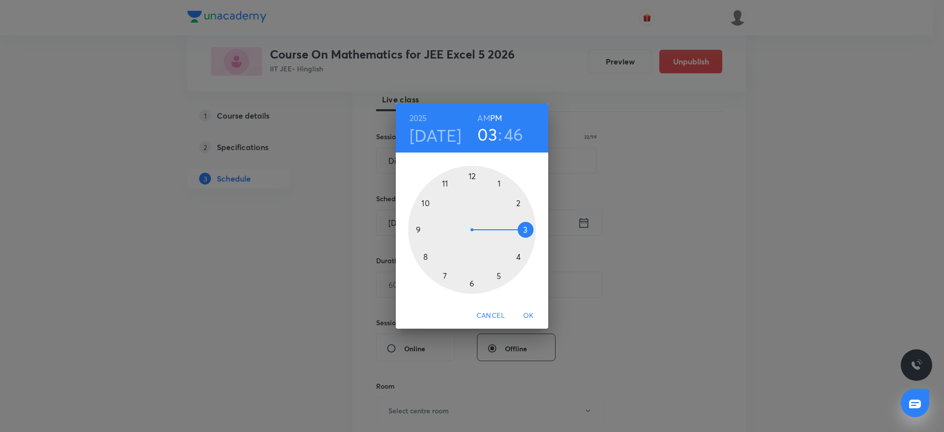
click at [524, 256] on div at bounding box center [472, 230] width 128 height 128
click at [533, 231] on div at bounding box center [472, 230] width 128 height 128
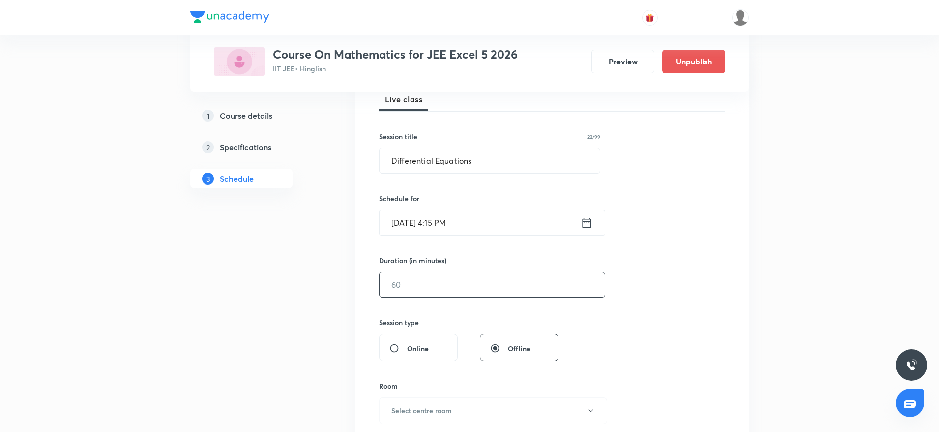
click at [412, 286] on input "text" at bounding box center [492, 284] width 225 height 25
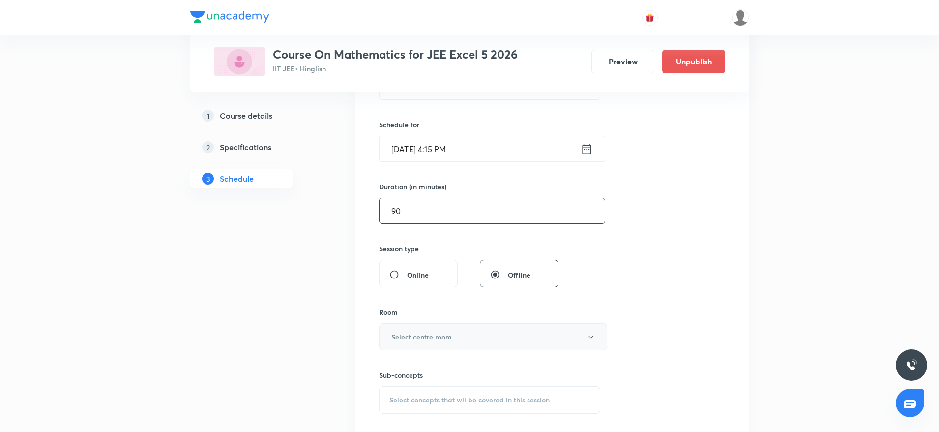
type input "90"
click at [423, 333] on h6 "Select centre room" at bounding box center [421, 336] width 60 height 10
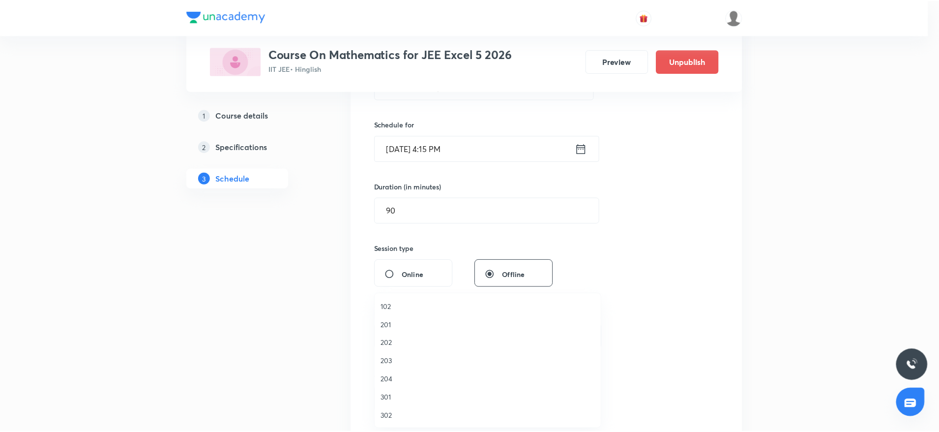
scroll to position [19, 0]
click at [399, 420] on span "303" at bounding box center [490, 415] width 215 height 10
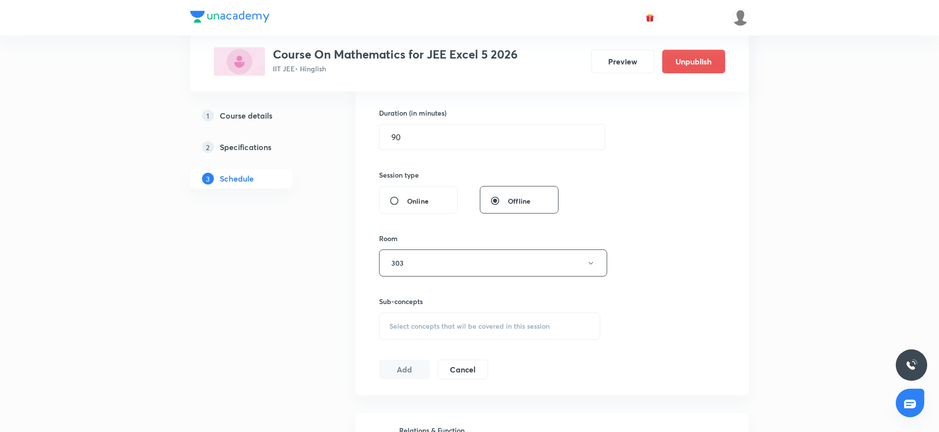
click at [511, 329] on span "Select concepts that wil be covered in this session" at bounding box center [469, 326] width 160 height 8
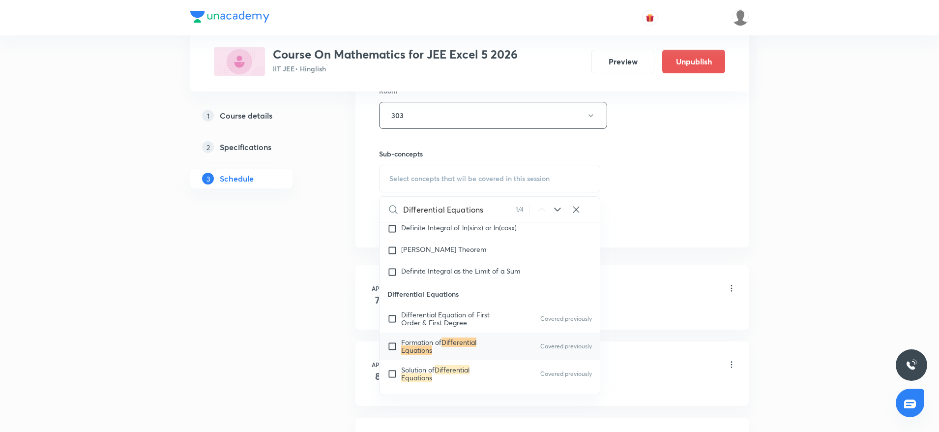
scroll to position [8795, 0]
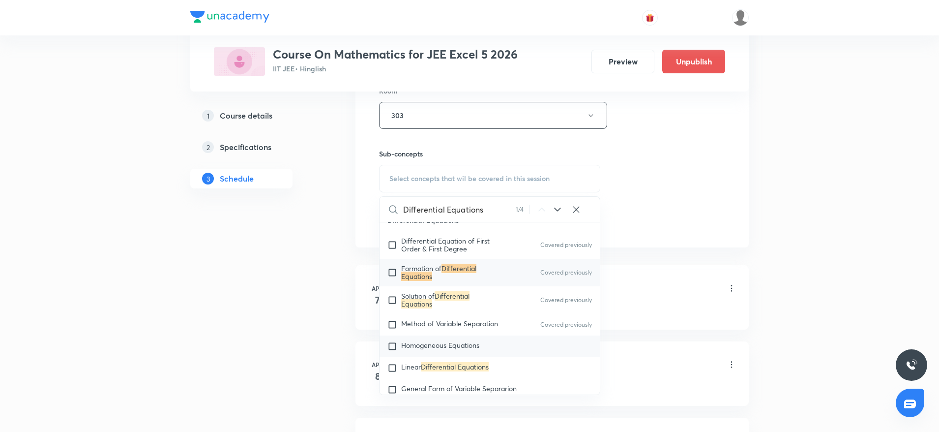
type input "Differential Equations"
click at [429, 357] on div "Homogeneous Equations" at bounding box center [490, 346] width 220 height 22
checkbox input "true"
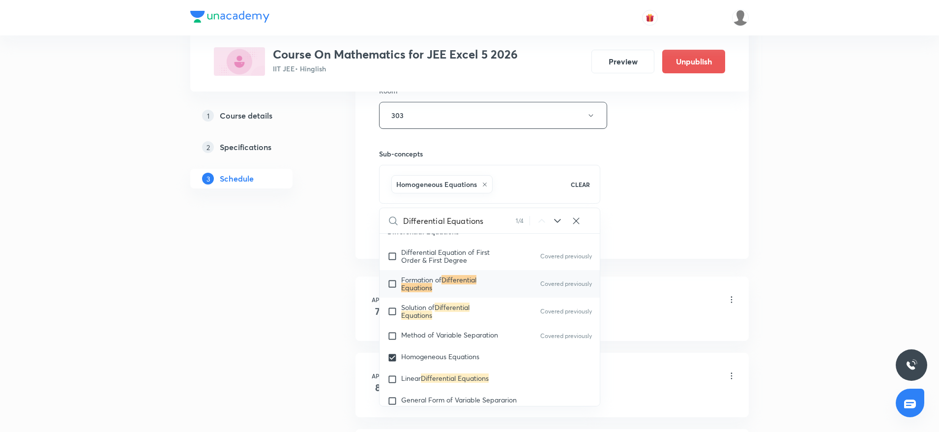
click at [670, 163] on div "Session 71 Live class Session title 22/99 Differential Equations ​ Schedule for…" at bounding box center [552, 6] width 346 height 473
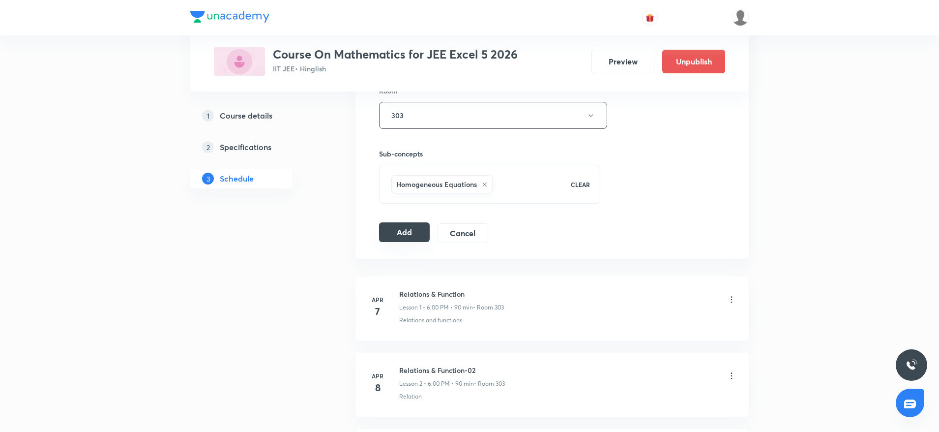
click at [395, 229] on button "Add" at bounding box center [404, 232] width 51 height 20
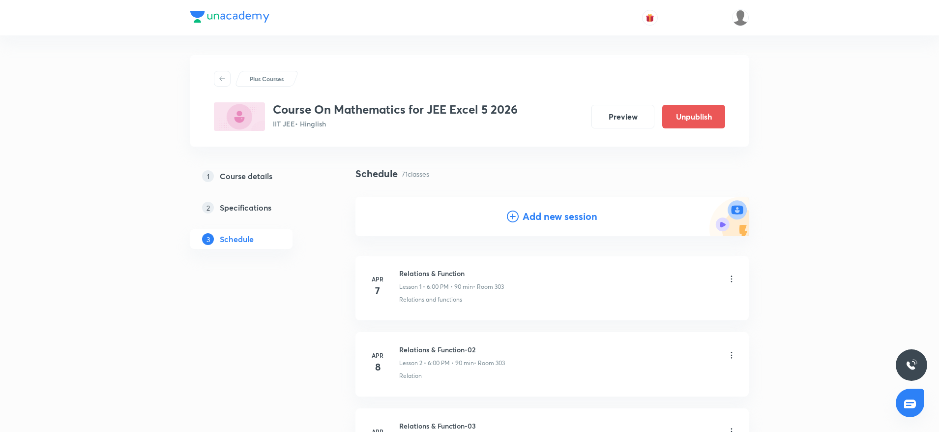
scroll to position [5315, 0]
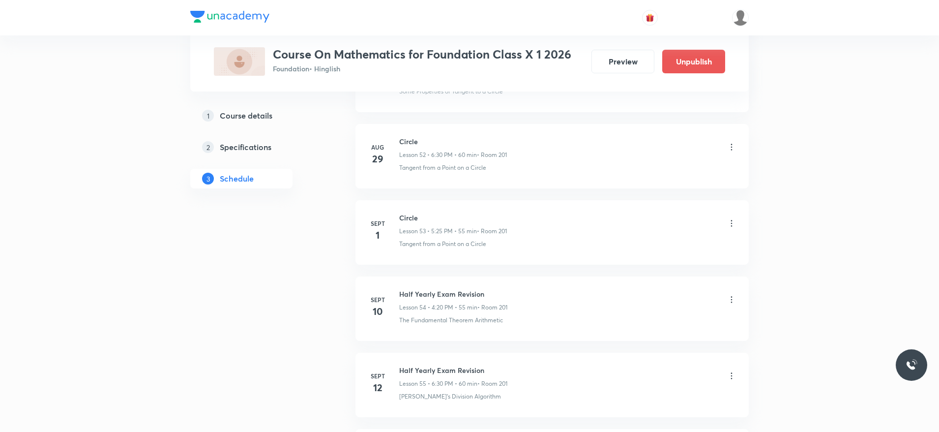
scroll to position [5157, 0]
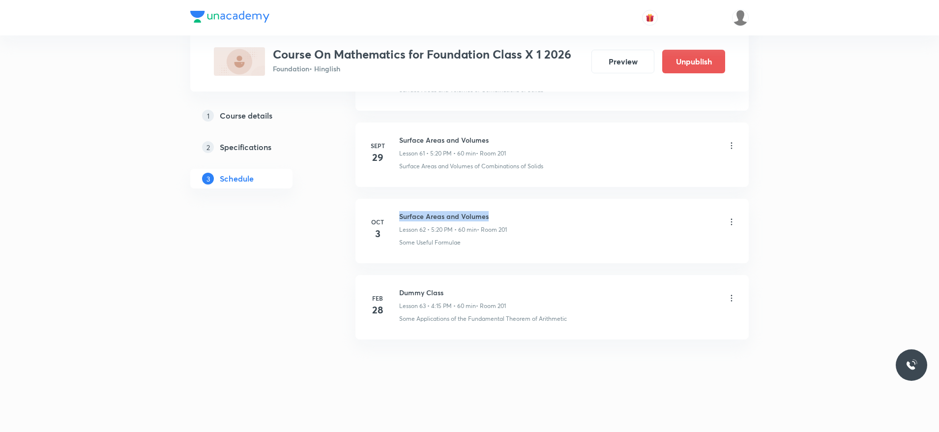
drag, startPoint x: 397, startPoint y: 215, endPoint x: 521, endPoint y: 206, distance: 124.2
click at [521, 206] on li "[DATE] Surface Areas and Volumes Lesson 62 • 5:20 PM • 60 min • Room 201 Some U…" at bounding box center [551, 231] width 393 height 64
copy h6 "Surface Areas and Volumes"
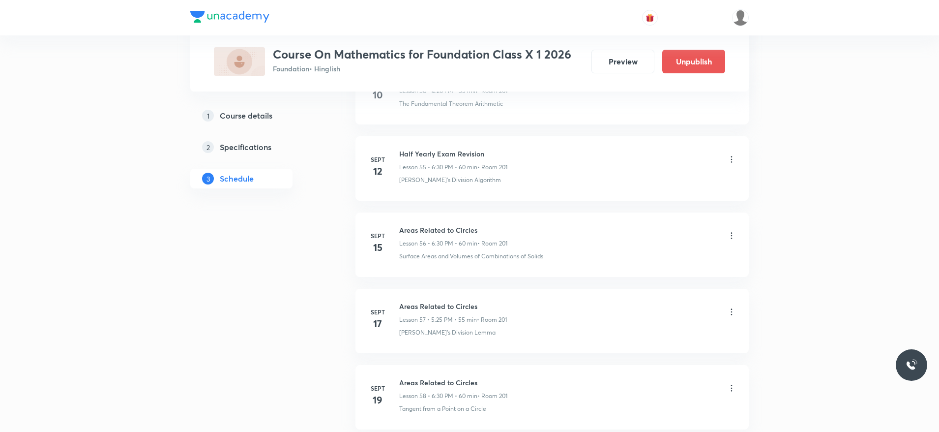
scroll to position [0, 0]
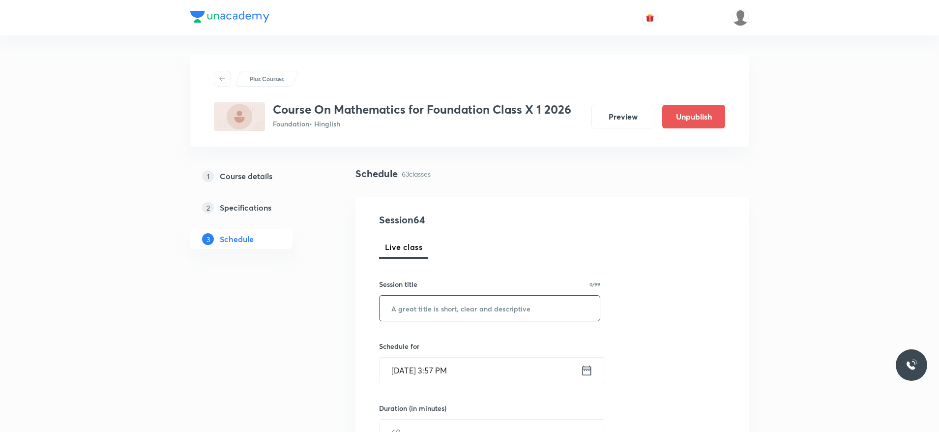
click at [420, 312] on input "text" at bounding box center [490, 307] width 220 height 25
paste input "Surface Areas and Volumes"
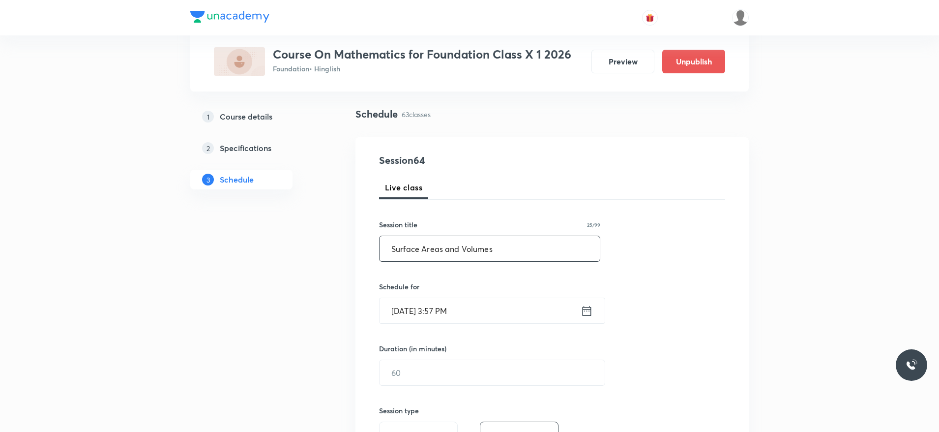
scroll to position [147, 0]
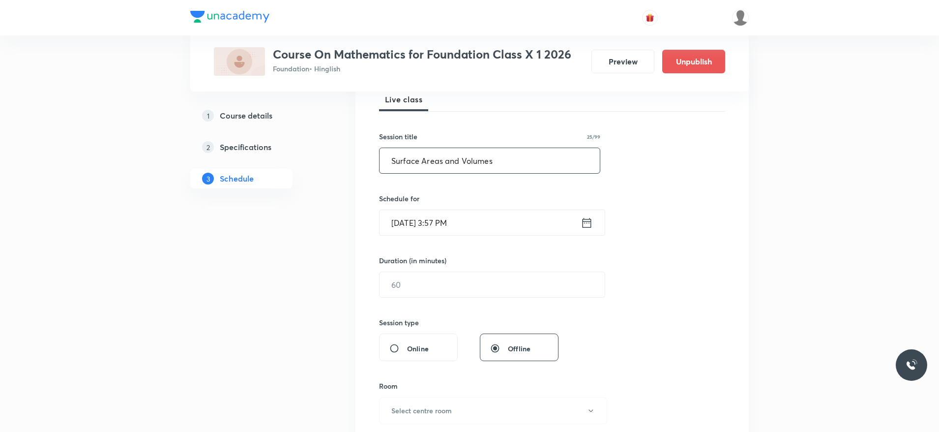
type input "Surface Areas and Volumes"
click at [441, 218] on input "Oct 6, 2025, 3:57 PM" at bounding box center [480, 222] width 201 height 25
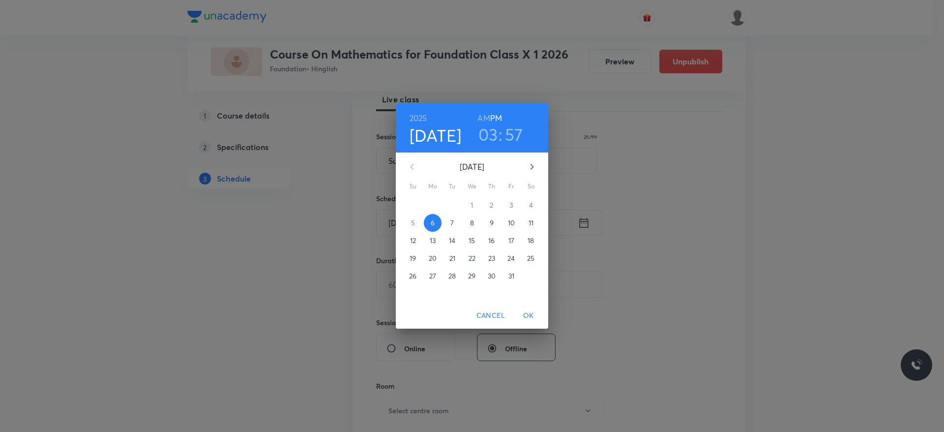
click at [487, 130] on h3 "03" at bounding box center [488, 134] width 20 height 21
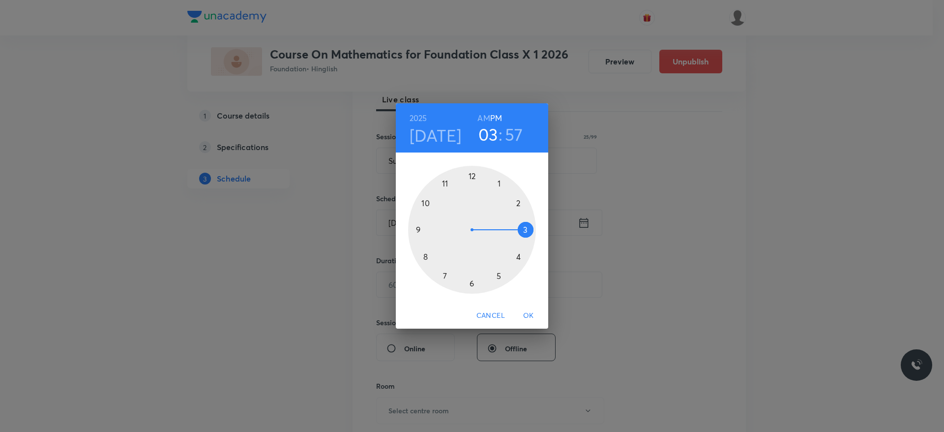
click at [518, 258] on div at bounding box center [472, 230] width 128 height 128
click at [535, 231] on div at bounding box center [472, 230] width 128 height 128
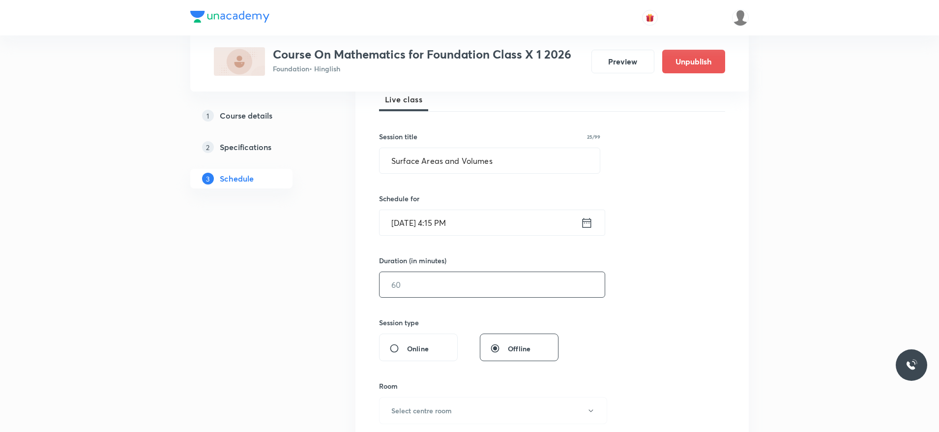
click at [437, 283] on input "text" at bounding box center [492, 284] width 225 height 25
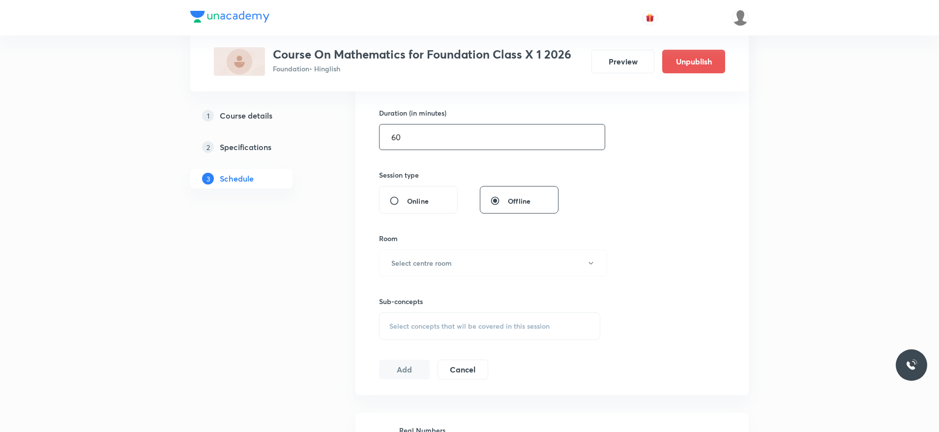
type input "60"
click at [439, 265] on h6 "Select centre room" at bounding box center [421, 263] width 60 height 10
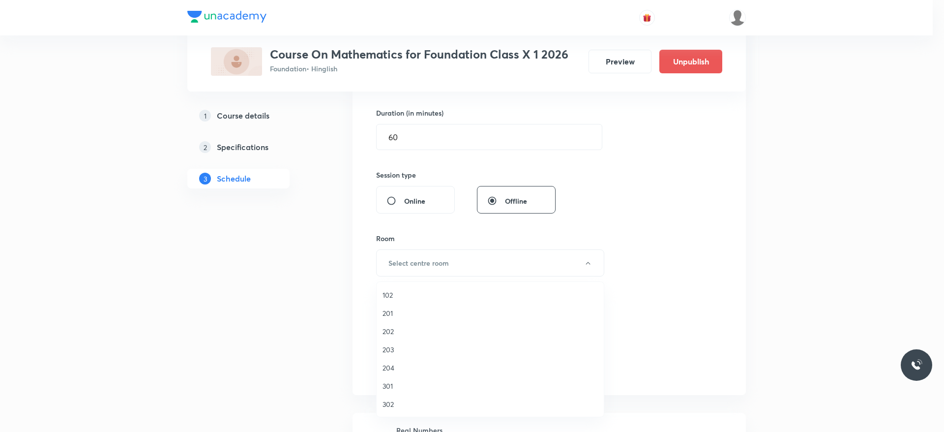
click at [406, 312] on span "201" at bounding box center [490, 313] width 215 height 10
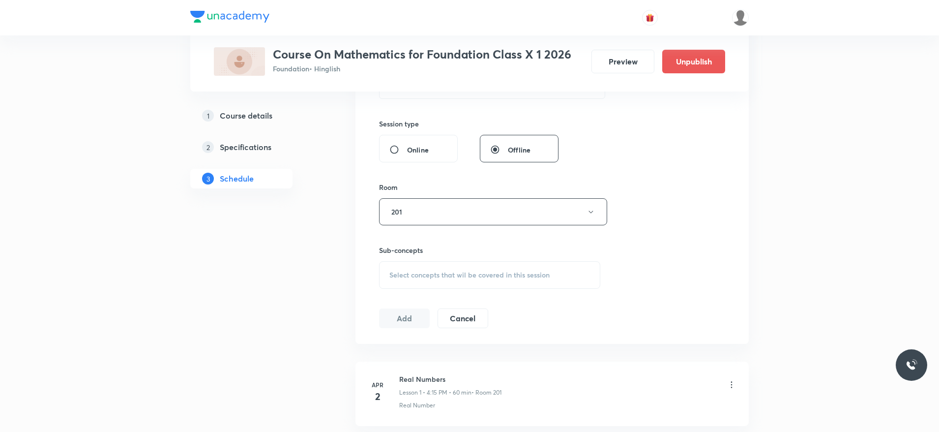
scroll to position [369, 0]
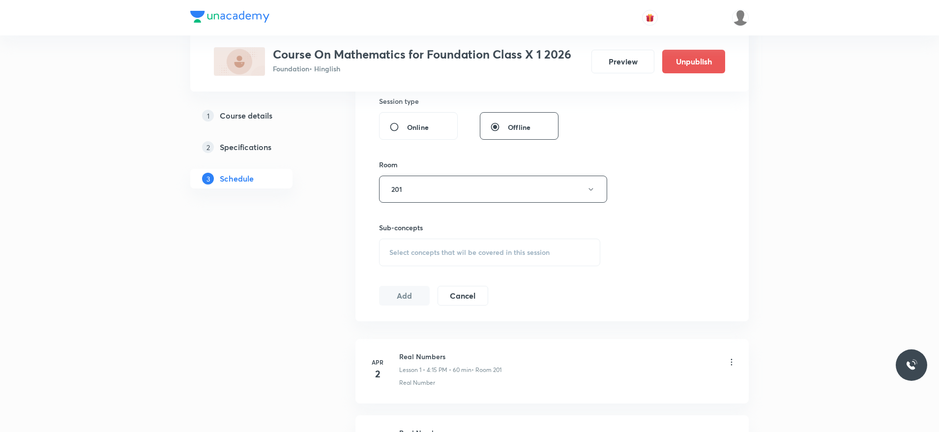
click at [557, 265] on div "Select concepts that wil be covered in this session" at bounding box center [489, 252] width 221 height 28
click at [553, 260] on div "Select concepts that wil be covered in this session" at bounding box center [489, 252] width 221 height 28
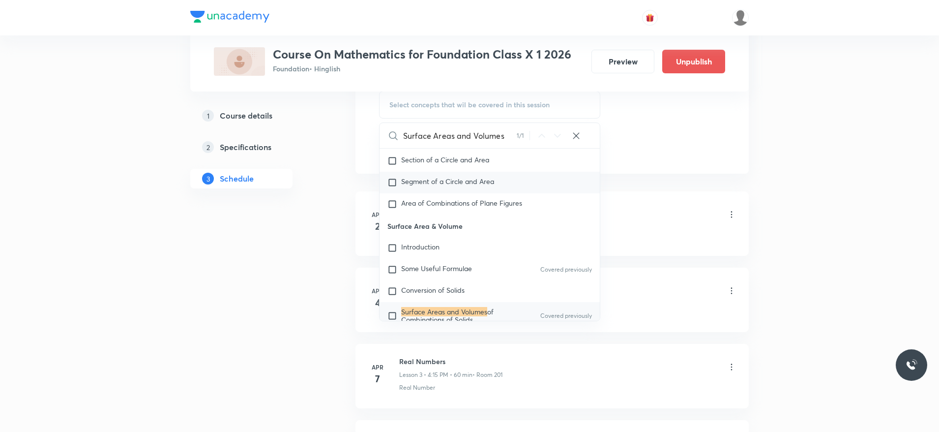
scroll to position [2492, 0]
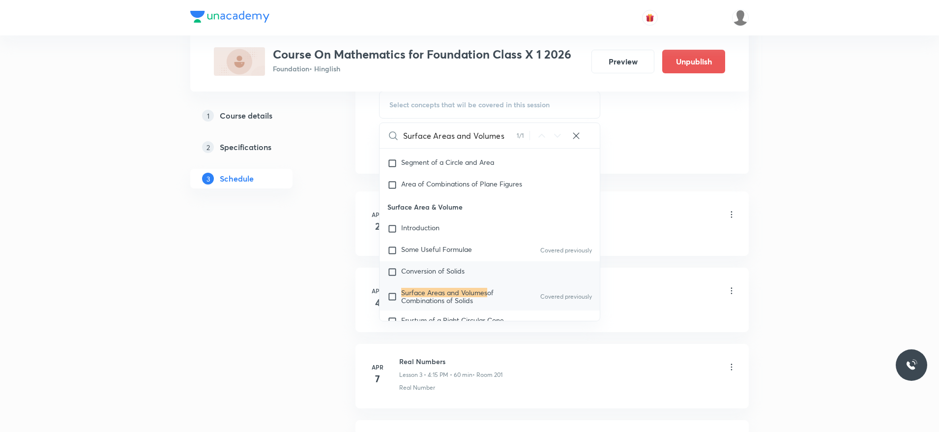
type input "Surface Areas and Volumes"
click at [450, 266] on span "Conversion of Solids" at bounding box center [432, 270] width 63 height 9
checkbox input "true"
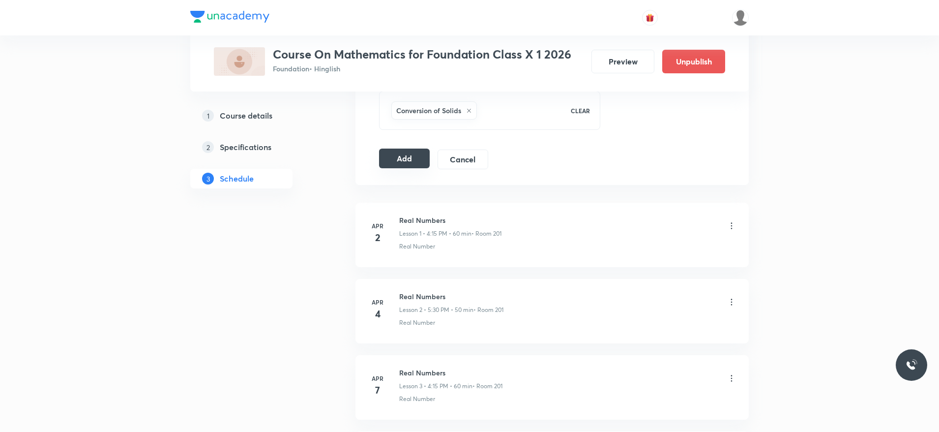
click at [386, 157] on button "Add" at bounding box center [404, 158] width 51 height 20
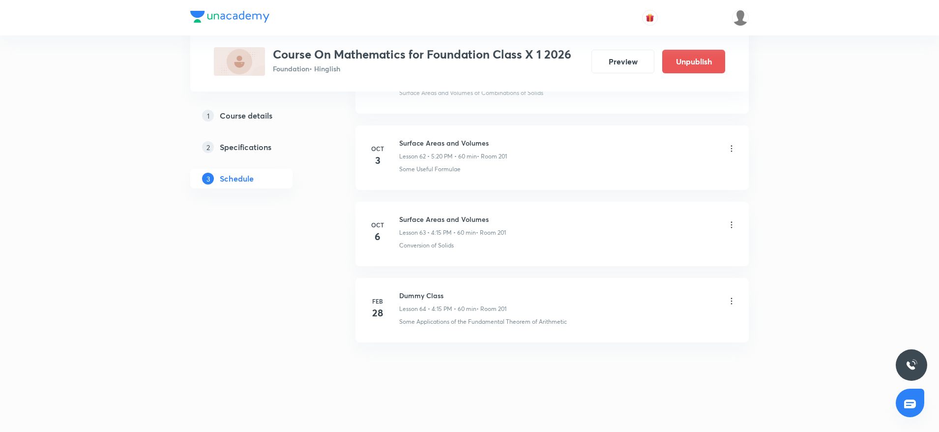
scroll to position [4782, 0]
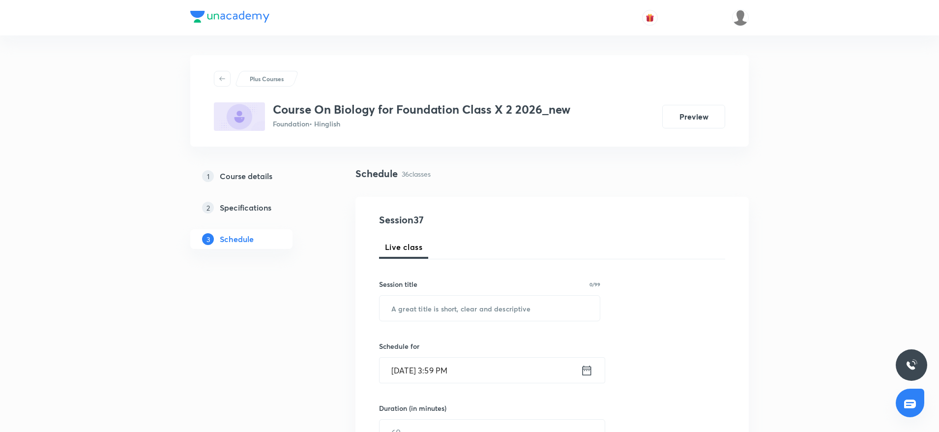
scroll to position [3100, 0]
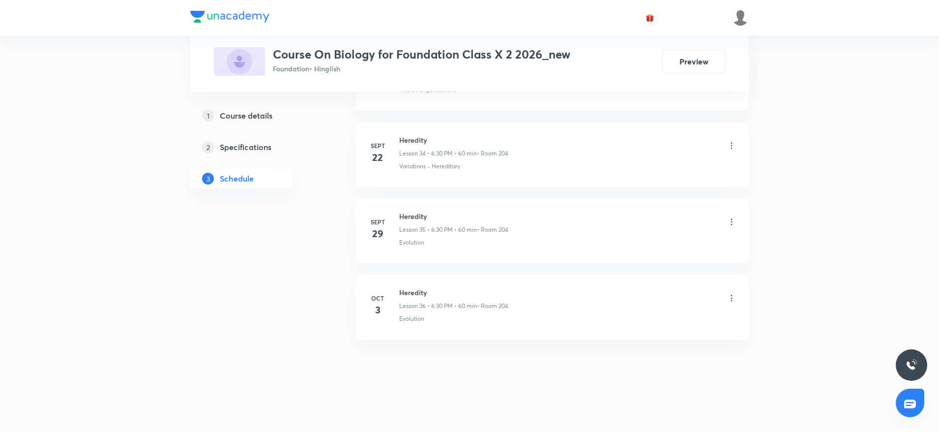
click at [424, 293] on h6 "Heredity" at bounding box center [453, 292] width 109 height 10
copy h6 "Heredity"
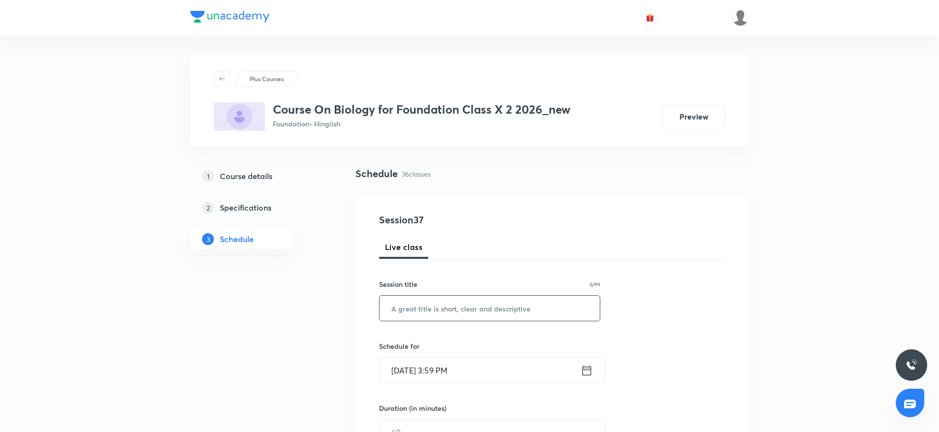
click at [441, 303] on input "text" at bounding box center [490, 307] width 220 height 25
paste input "Heredity"
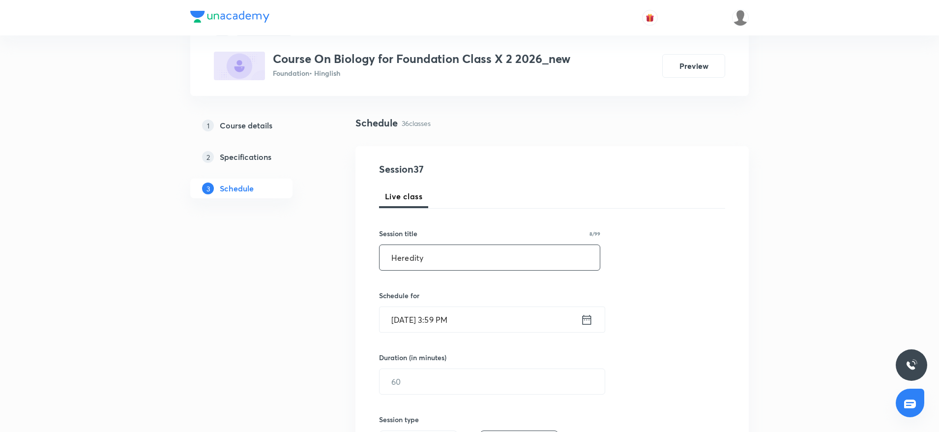
scroll to position [74, 0]
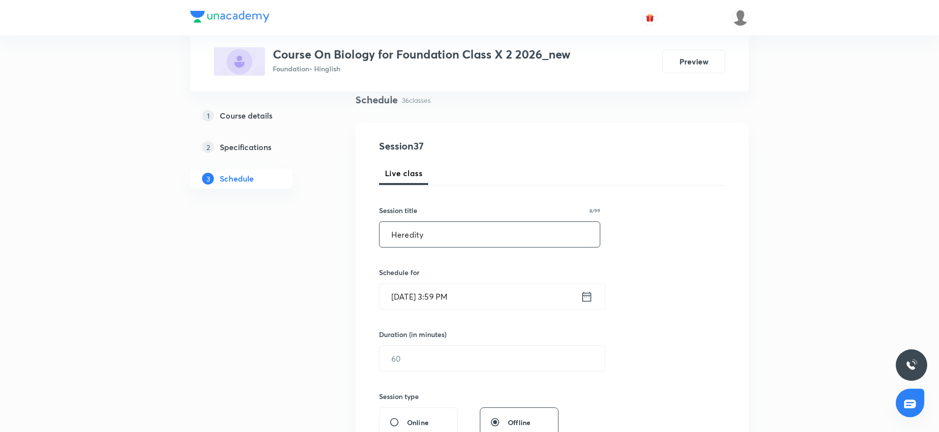
type input "Heredity"
click at [439, 293] on input "[DATE] 3:59 PM" at bounding box center [480, 296] width 201 height 25
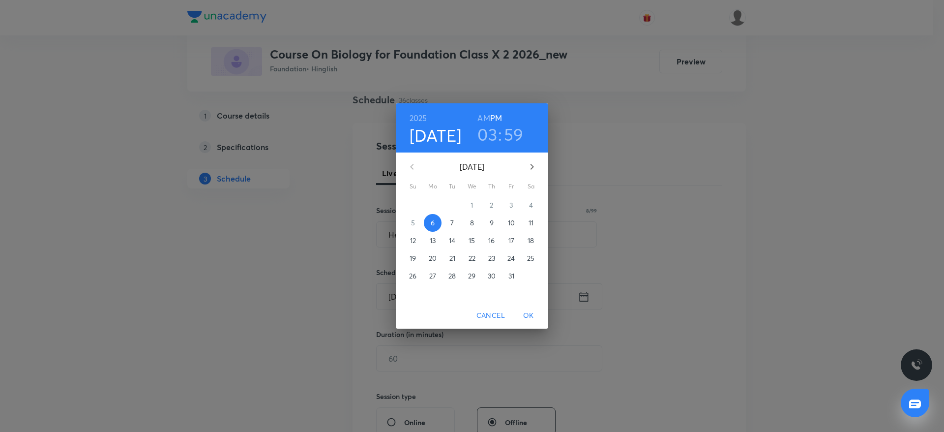
click at [487, 138] on h3 "03" at bounding box center [487, 134] width 20 height 21
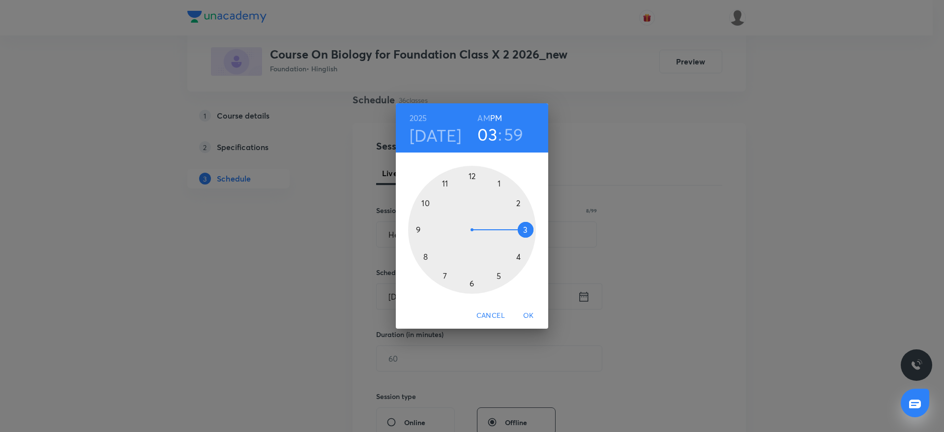
click at [520, 259] on div at bounding box center [472, 230] width 128 height 128
click at [535, 225] on div at bounding box center [472, 230] width 128 height 128
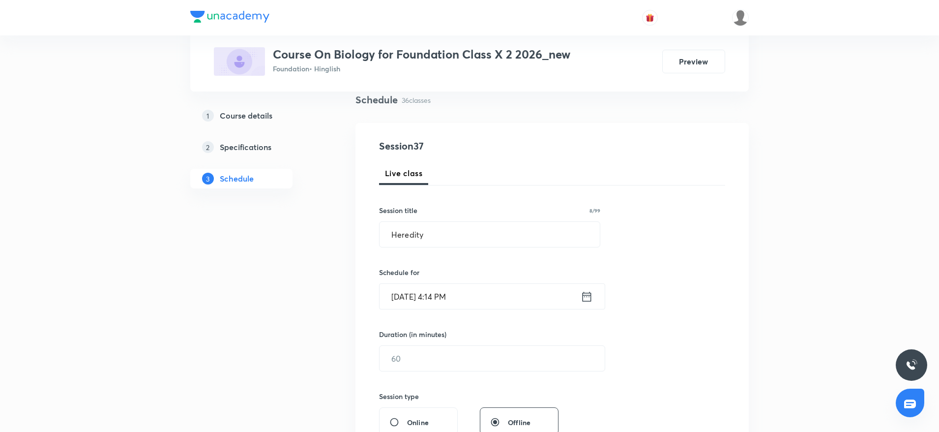
click at [449, 289] on input "[DATE] 4:14 PM" at bounding box center [480, 296] width 201 height 25
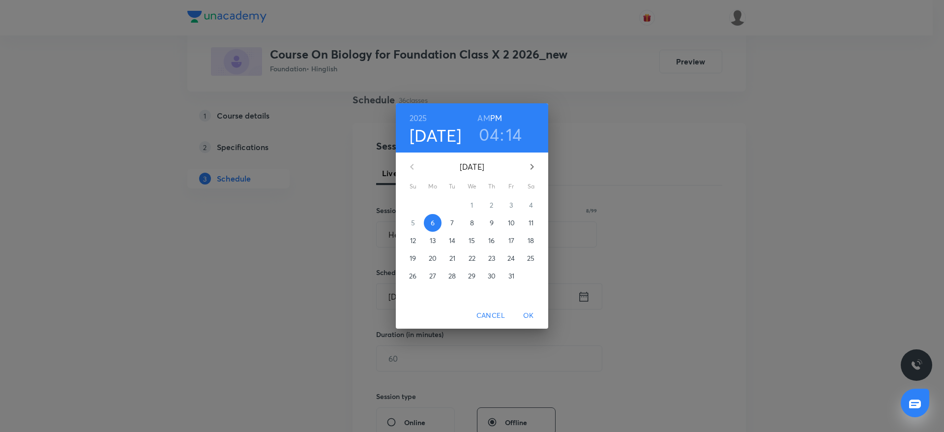
click at [515, 134] on h3 "14" at bounding box center [514, 134] width 16 height 21
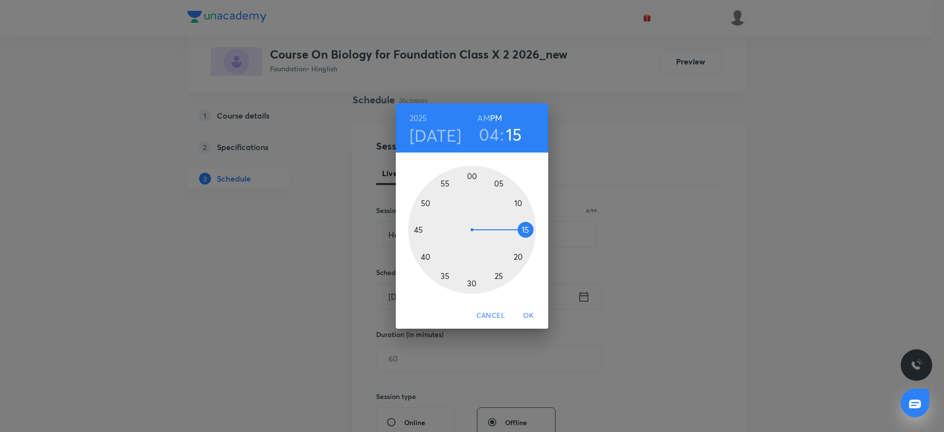
drag, startPoint x: 525, startPoint y: 226, endPoint x: 530, endPoint y: 228, distance: 5.8
click at [530, 228] on div at bounding box center [472, 230] width 128 height 128
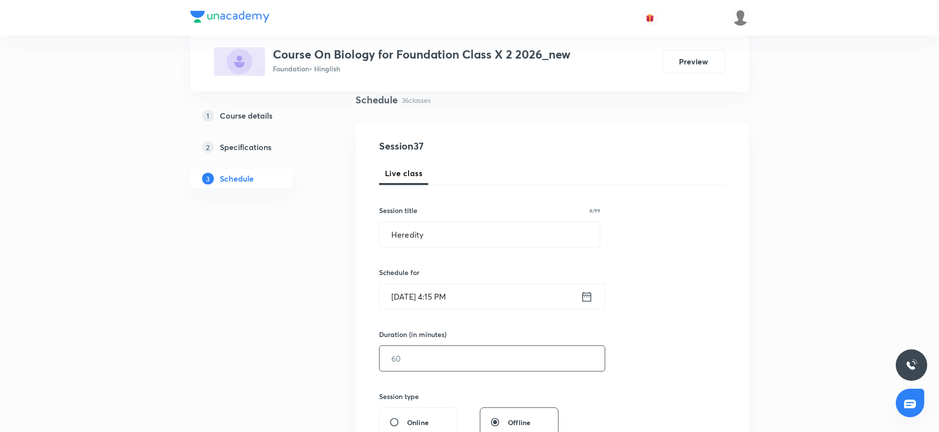
click at [425, 355] on input "text" at bounding box center [492, 358] width 225 height 25
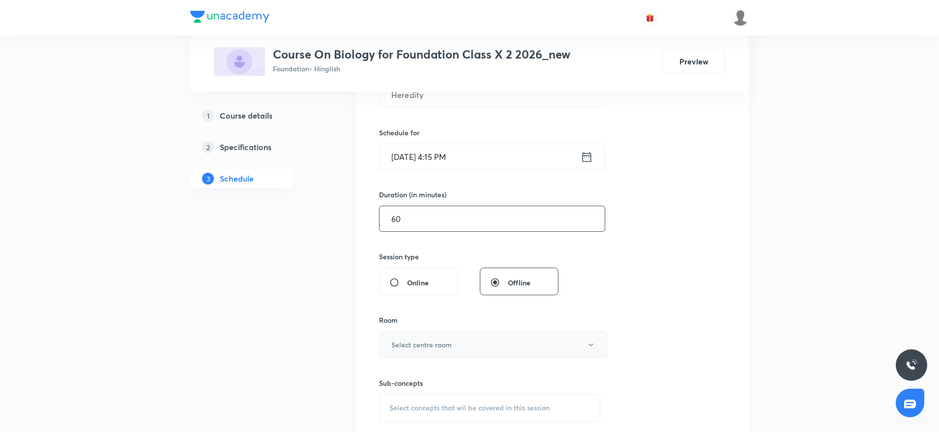
scroll to position [221, 0]
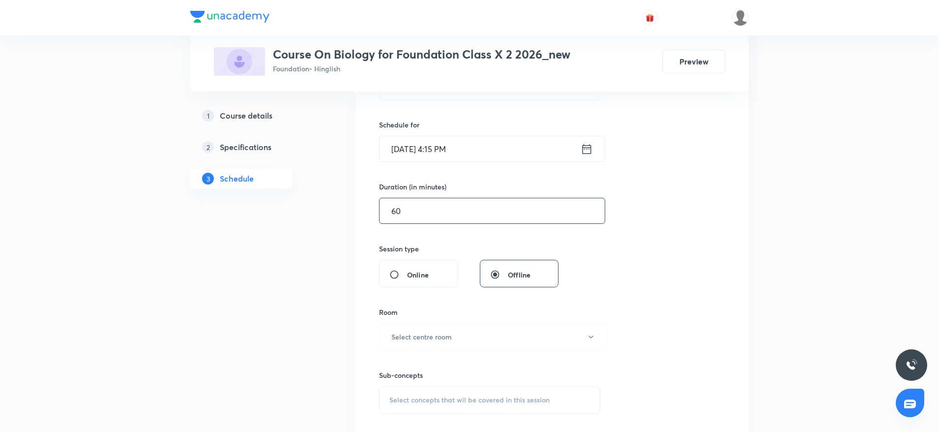
type input "60"
click at [425, 355] on div "Sub-concepts Select concepts that wil be covered in this session" at bounding box center [489, 381] width 221 height 63
click at [429, 338] on h6 "Select centre room" at bounding box center [421, 336] width 60 height 10
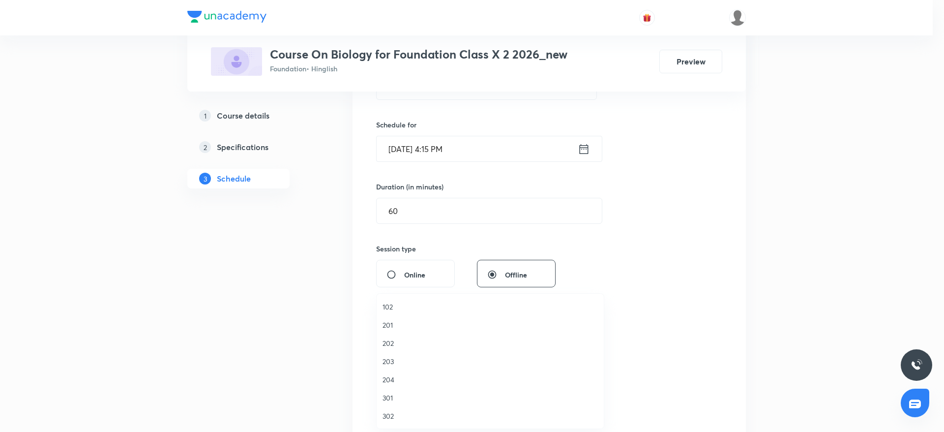
click at [389, 384] on span "204" at bounding box center [490, 379] width 215 height 10
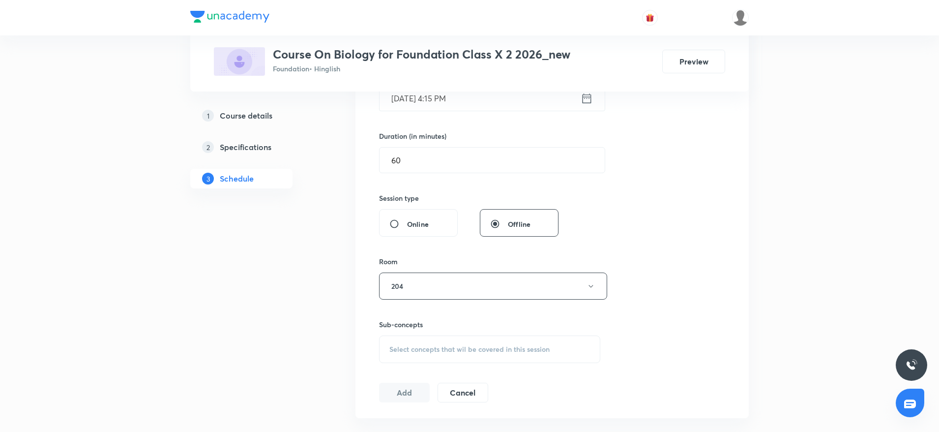
scroll to position [295, 0]
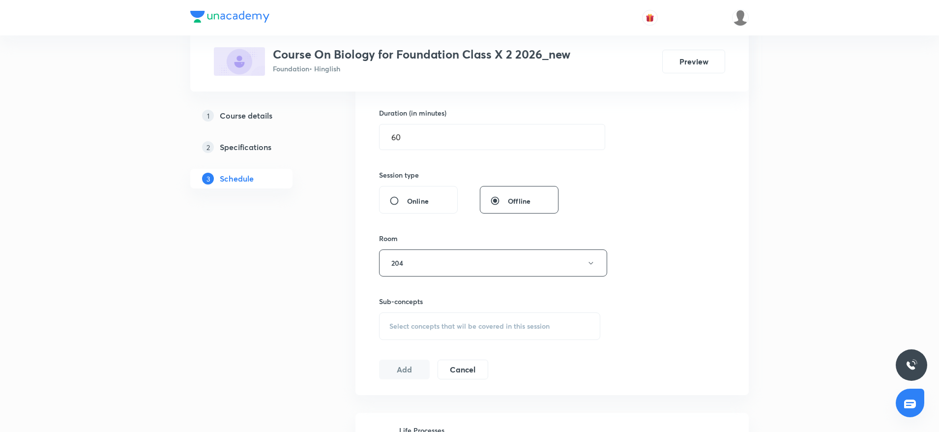
click at [524, 328] on span "Select concepts that wil be covered in this session" at bounding box center [469, 326] width 160 height 8
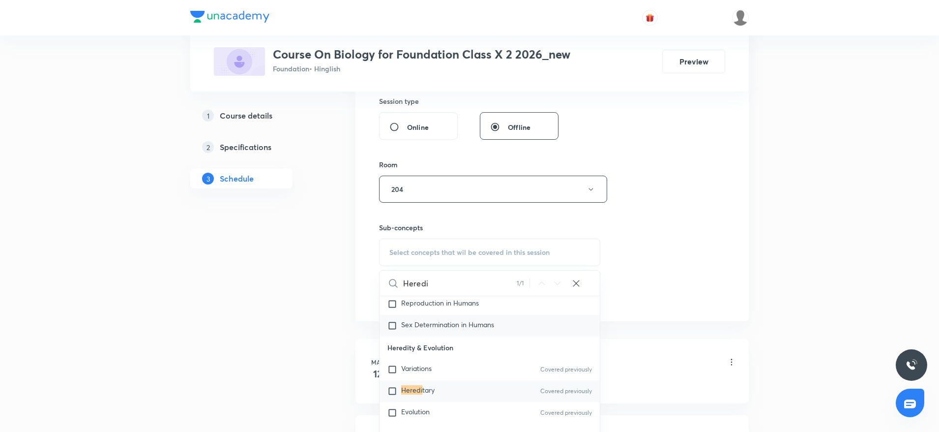
scroll to position [718, 0]
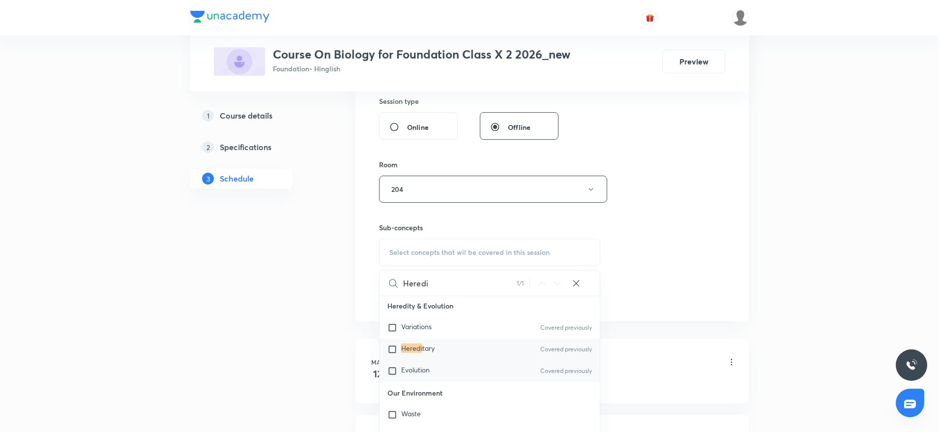
type input "Heredi"
click at [425, 371] on span "Evolution" at bounding box center [415, 369] width 29 height 9
checkbox input "true"
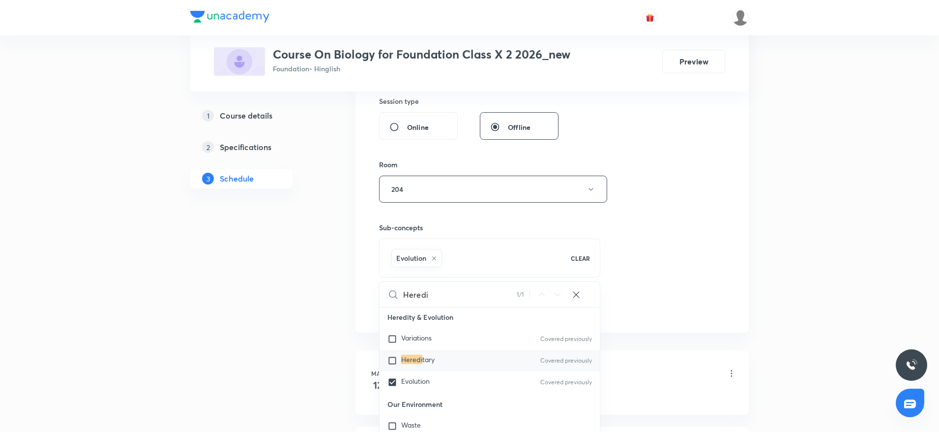
click at [619, 245] on div "Session 37 Live class Session title 8/99 Heredity ​ Schedule for [DATE] 4:15 PM…" at bounding box center [552, 80] width 346 height 473
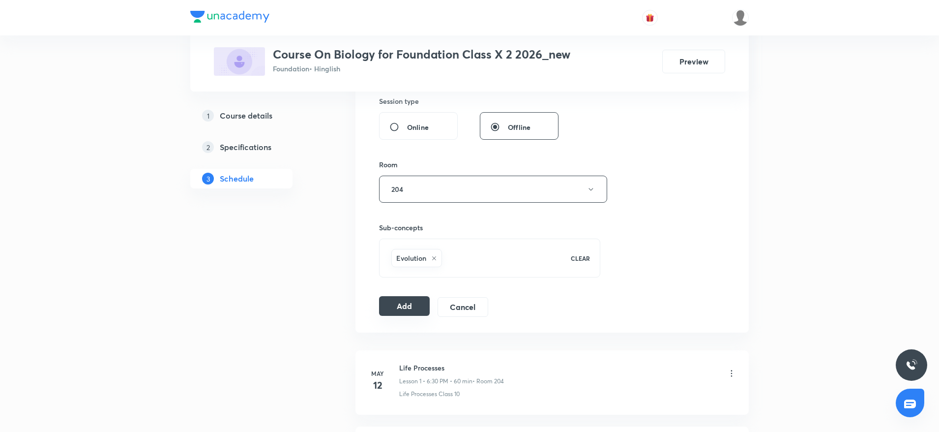
click at [402, 309] on button "Add" at bounding box center [404, 306] width 51 height 20
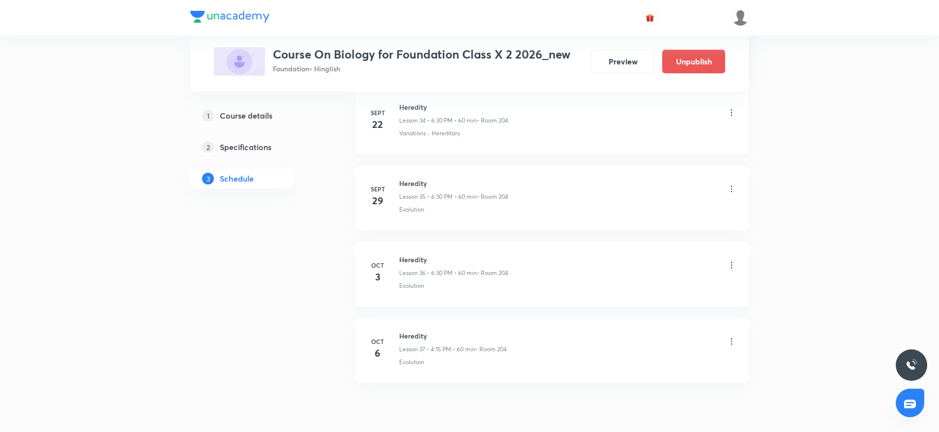
scroll to position [2724, 0]
